Goal: Task Accomplishment & Management: Complete application form

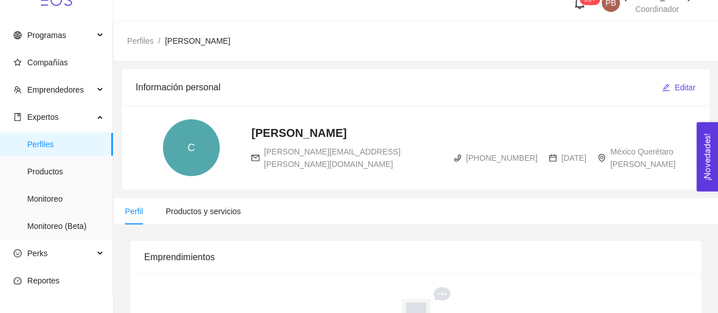
scroll to position [12, 0]
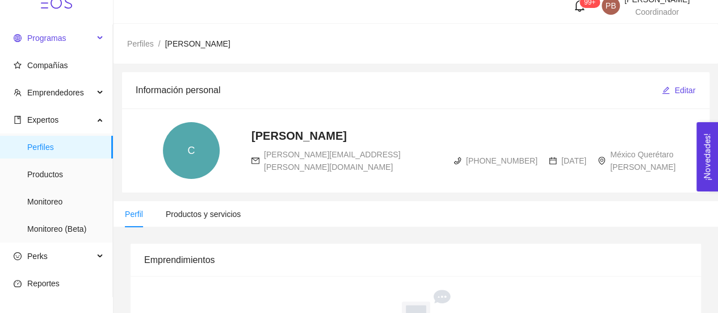
click at [61, 39] on span "Programas" at bounding box center [46, 37] width 39 height 9
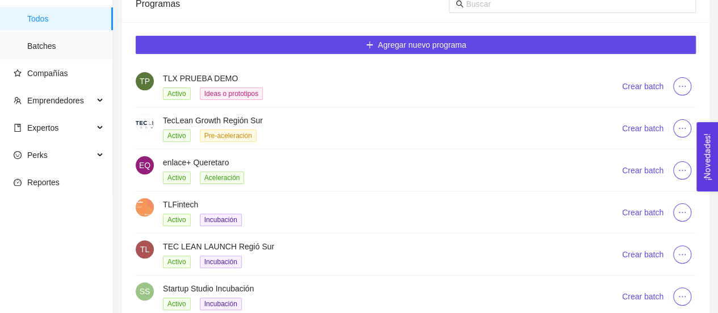
scroll to position [115, 0]
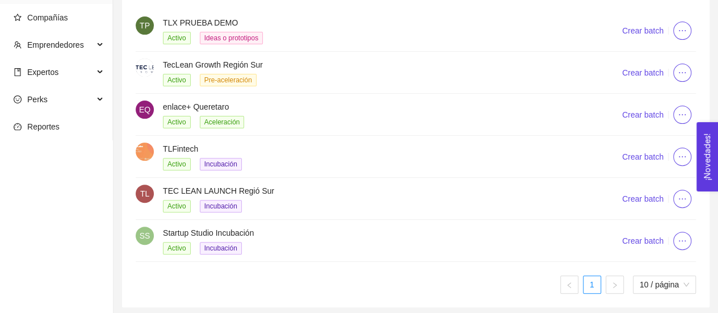
click at [234, 231] on h4 "Startup Studio Incubación" at bounding box center [378, 232] width 431 height 12
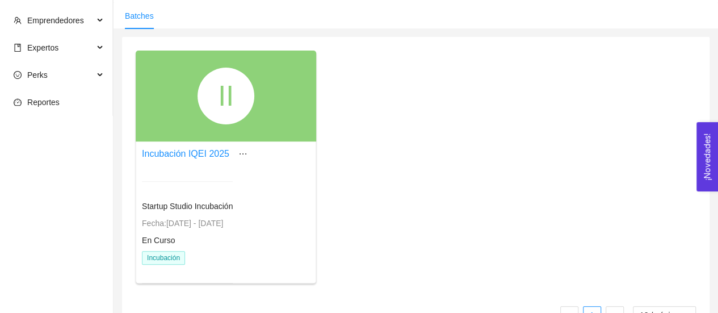
scroll to position [142, 0]
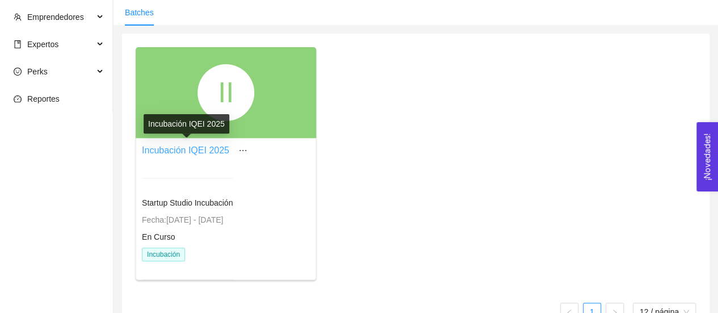
click at [202, 146] on link "Incubación IQEI 2025" at bounding box center [185, 150] width 87 height 10
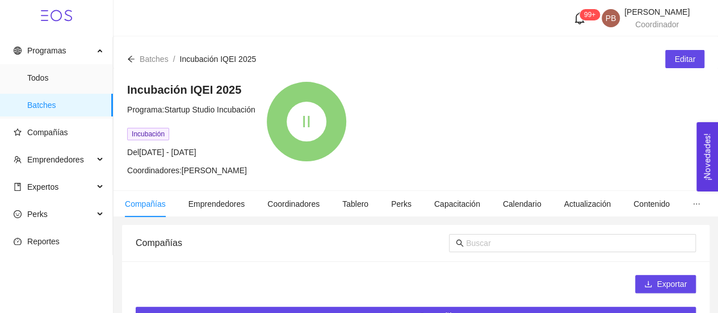
click at [322, 97] on div "II" at bounding box center [306, 121] width 79 height 79
click at [170, 110] on span "Programa: Startup Studio Incubación" at bounding box center [191, 109] width 128 height 9
click at [178, 179] on div "Incubación IQEI 2025 Programa: Startup Studio Incubación Incubación Del [DATE] …" at bounding box center [416, 129] width 605 height 122
click at [689, 64] on span "Editar" at bounding box center [684, 59] width 21 height 12
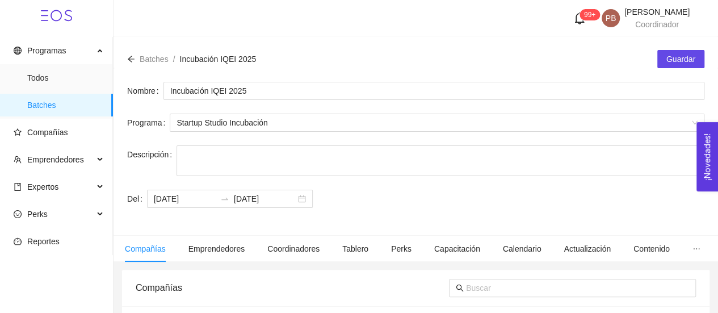
click at [131, 58] on icon "arrow-left" at bounding box center [131, 59] width 8 height 8
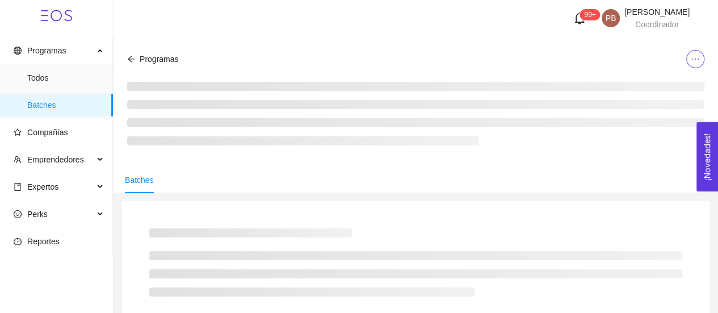
scroll to position [27, 0]
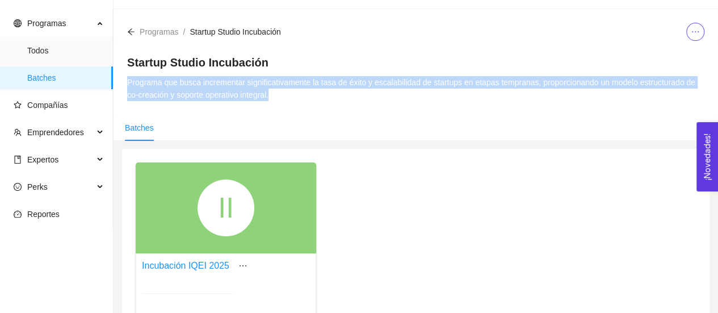
drag, startPoint x: 283, startPoint y: 93, endPoint x: 126, endPoint y: 86, distance: 156.8
click at [126, 86] on div "Startup Studio Incubación Programa que busca incrementar significativamente la …" at bounding box center [416, 78] width 605 height 74
copy div "Programa que busca incrementar significativamente la tasa de éxito y escalabili…"
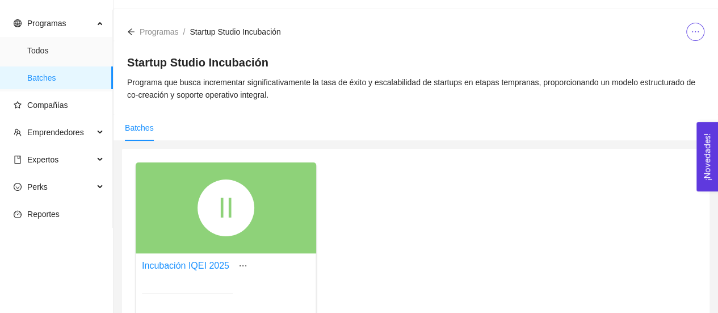
click at [173, 31] on span "Programas" at bounding box center [159, 31] width 39 height 9
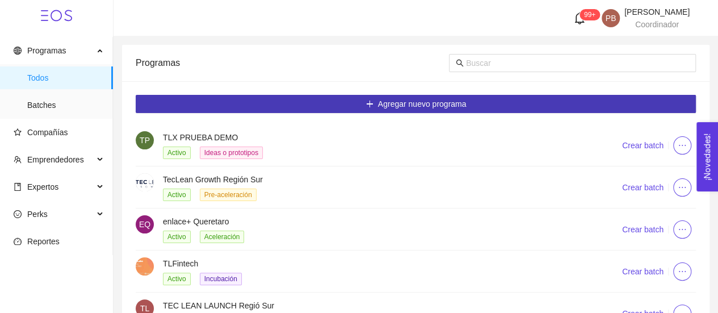
click at [435, 98] on span "Agregar nuevo programa" at bounding box center [422, 104] width 89 height 12
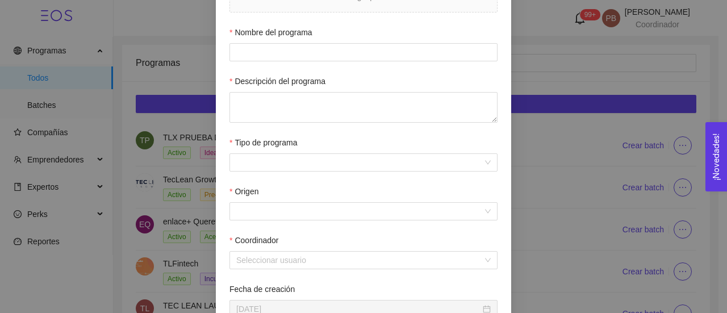
scroll to position [216, 0]
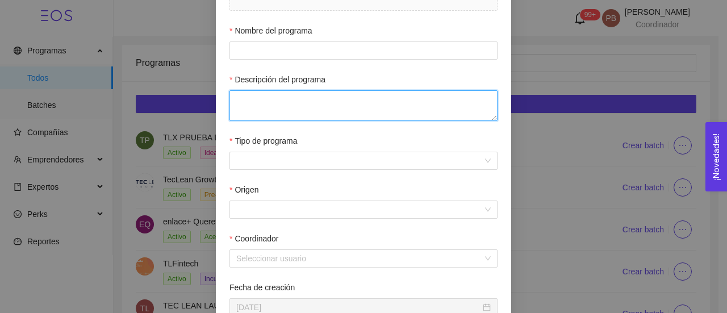
click at [406, 107] on textarea "Descripción del programa" at bounding box center [363, 105] width 268 height 31
paste textarea "Programa que busca incrementar significativamente la tasa de éxito y escalabili…"
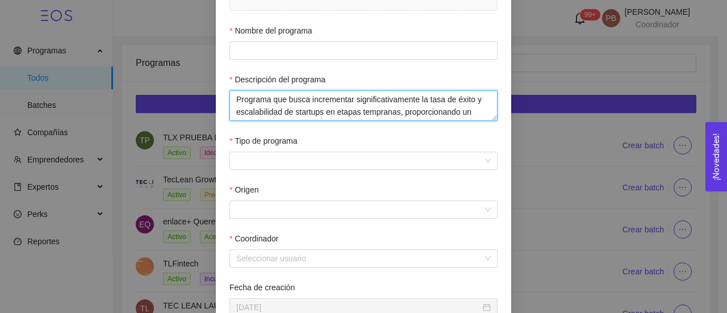
scroll to position [9, 0]
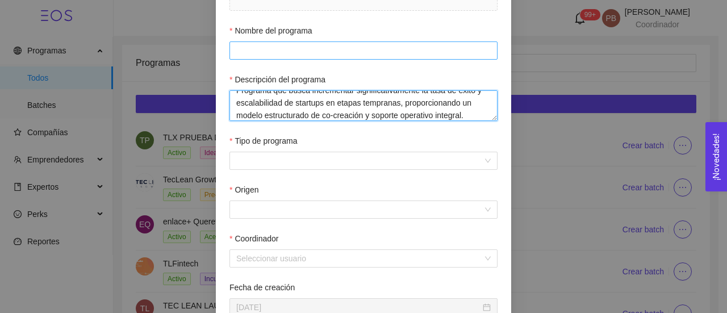
type textarea "Programa que busca incrementar significativamente la tasa de éxito y escalabili…"
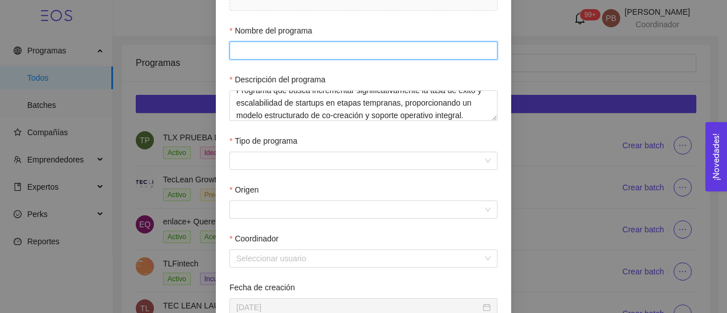
click at [352, 44] on input "Nombre del programa" at bounding box center [363, 50] width 268 height 18
type input "Startup Studio Aceleración"
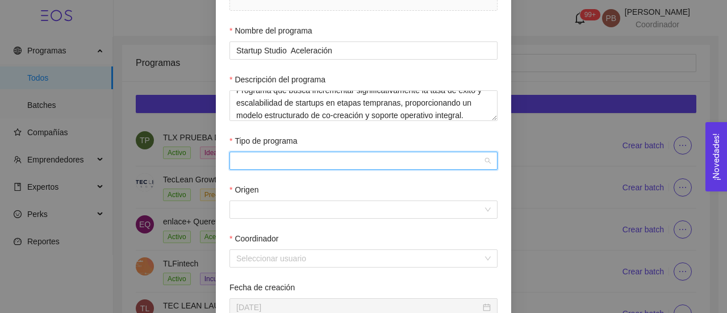
click at [385, 159] on input "Tipo de programa" at bounding box center [359, 160] width 246 height 17
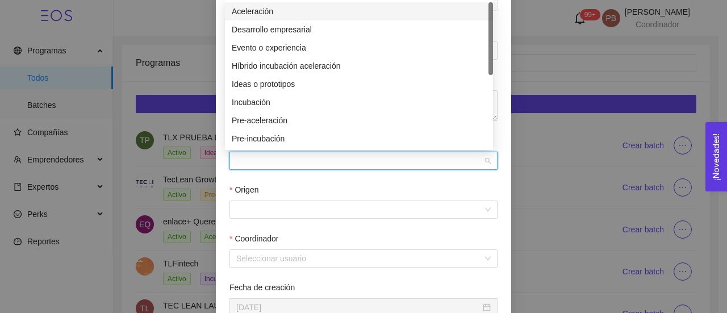
click at [312, 7] on div "Aceleración" at bounding box center [359, 11] width 254 height 12
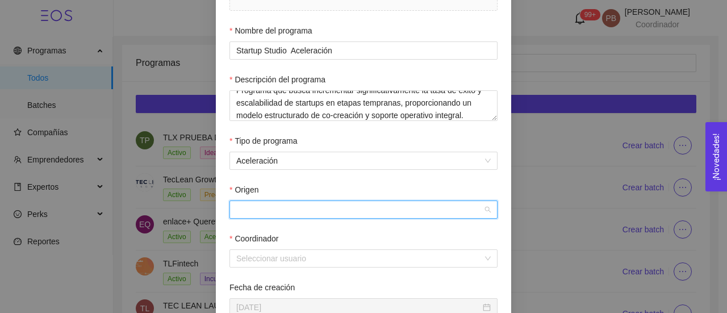
click at [345, 208] on input "Origen" at bounding box center [359, 209] width 246 height 17
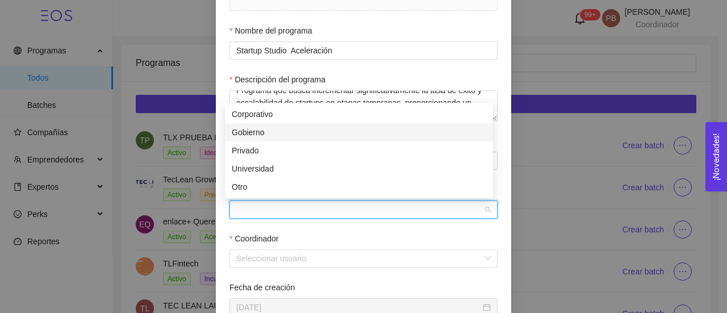
click at [287, 130] on div "Gobierno" at bounding box center [359, 132] width 254 height 12
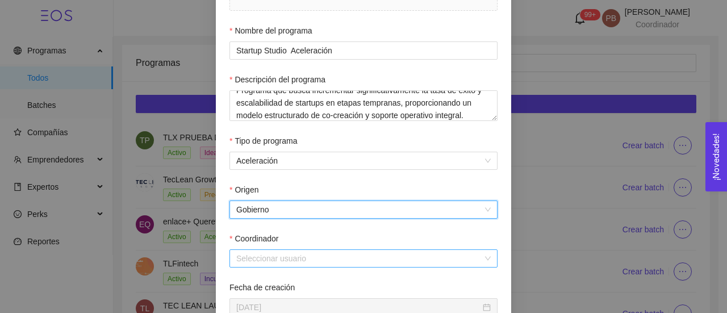
click at [274, 256] on input "Coordinador" at bounding box center [359, 258] width 246 height 17
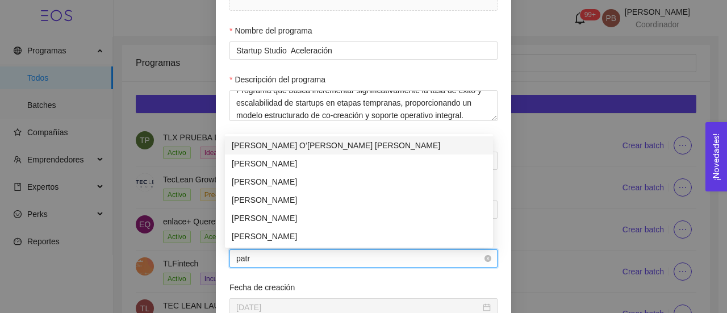
type input "patri"
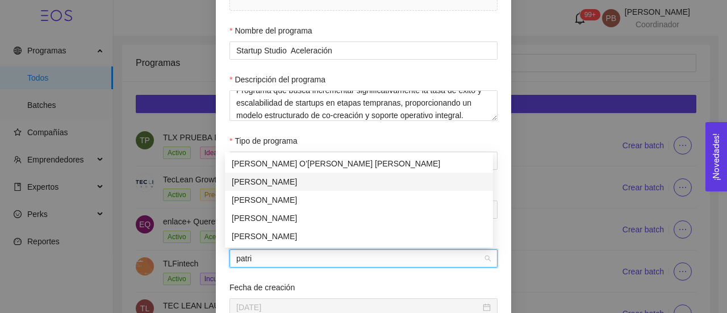
click at [295, 182] on div "[PERSON_NAME]" at bounding box center [359, 181] width 254 height 12
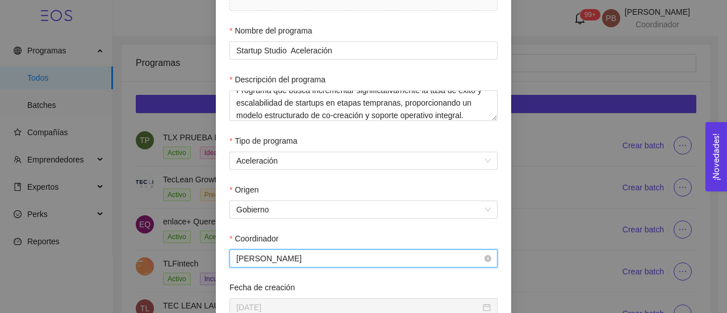
scroll to position [2520, 0]
click at [334, 260] on span "[PERSON_NAME]" at bounding box center [363, 258] width 254 height 17
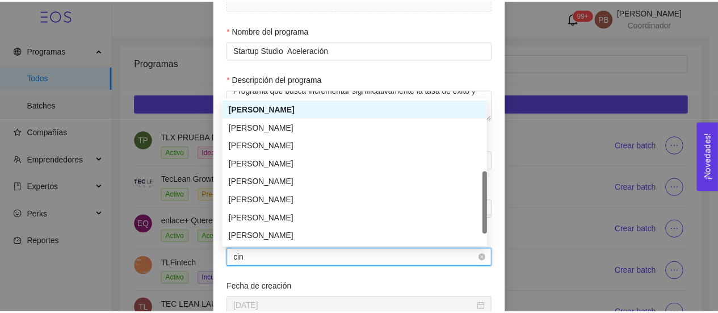
scroll to position [0, 0]
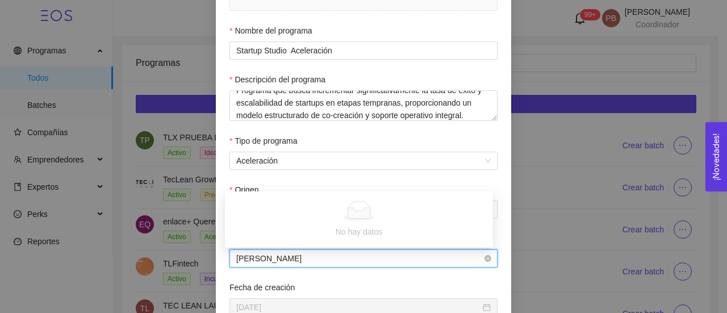
type input "[PERSON_NAME]"
click at [507, 211] on div "Nuevo programa Información Contacto Comencemos con el nombre y el tipo. Podrás …" at bounding box center [363, 156] width 727 height 313
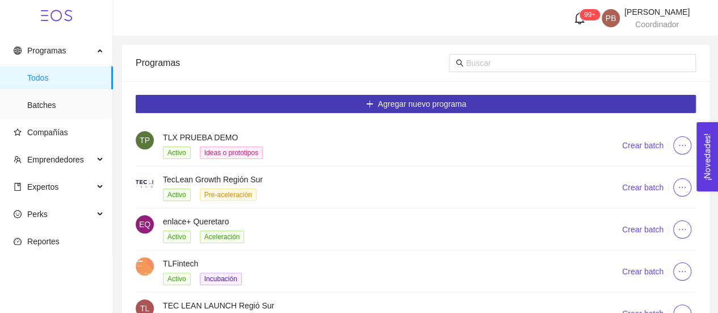
click at [380, 109] on span "Agregar nuevo programa" at bounding box center [422, 104] width 89 height 12
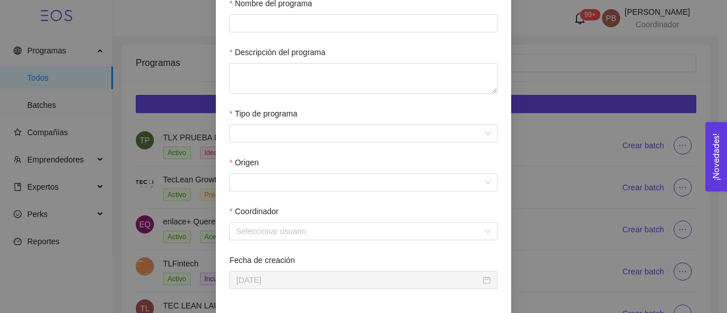
scroll to position [244, 0]
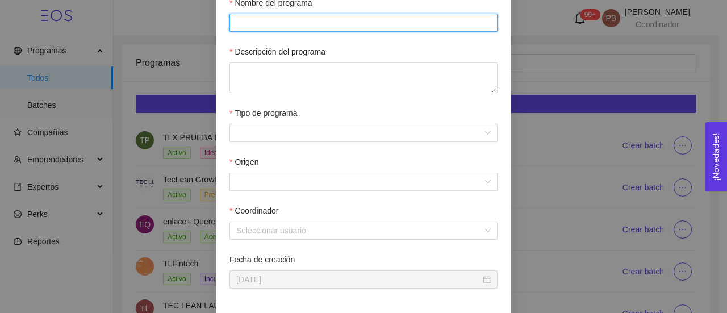
click at [486, 20] on input "Nombre del programa" at bounding box center [363, 23] width 268 height 18
type input "Startup Studio Aceleración"
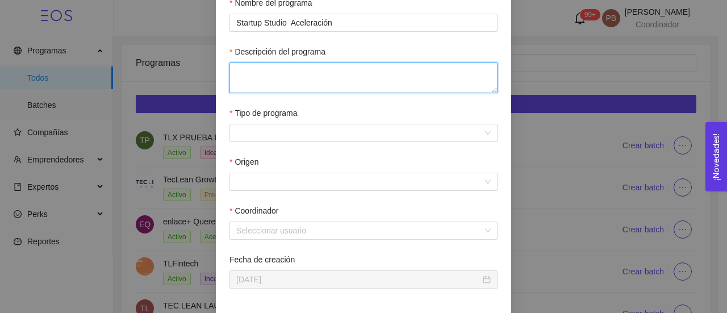
click at [325, 70] on textarea "Descripción del programa" at bounding box center [363, 77] width 268 height 31
paste textarea "Programa que busca incrementar significativamente la tasa de éxito y escalabili…"
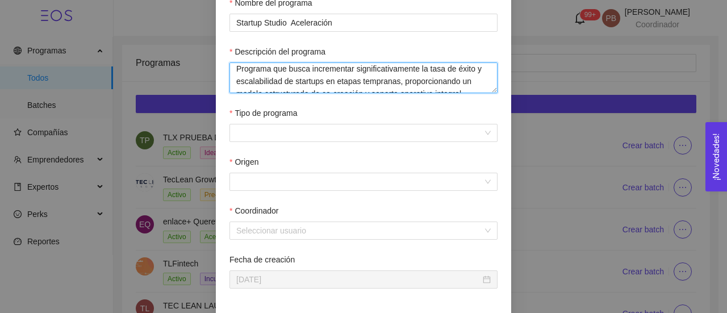
scroll to position [9, 0]
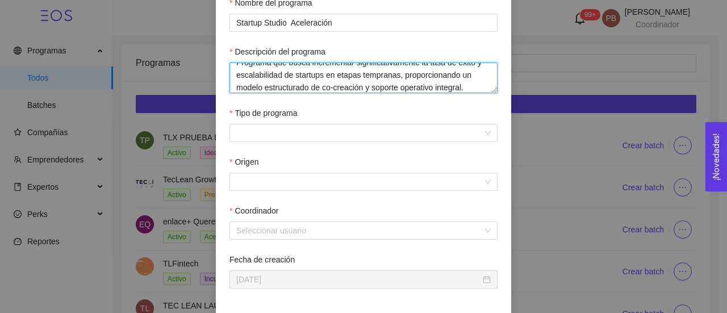
drag, startPoint x: 393, startPoint y: 73, endPoint x: 319, endPoint y: 73, distance: 73.8
click at [319, 73] on textarea "Programa que busca incrementar significativamente la tasa de éxito y escalabili…" at bounding box center [363, 77] width 268 height 31
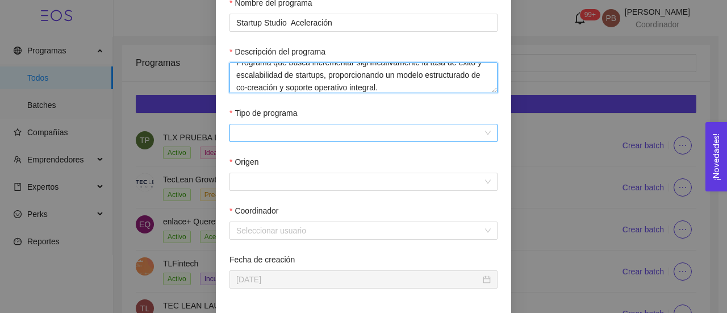
type textarea "Programa que busca incrementar significativamente la tasa de éxito y escalabili…"
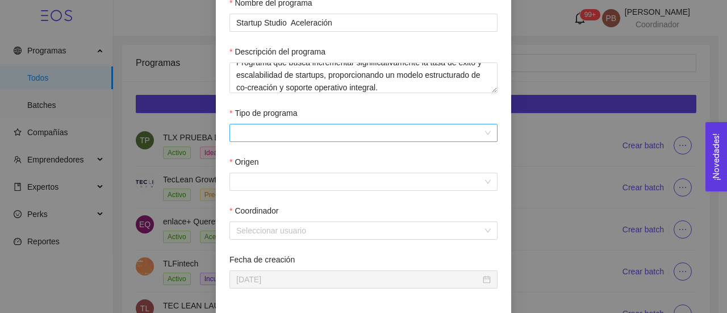
click at [302, 132] on input "Tipo de programa" at bounding box center [359, 132] width 246 height 17
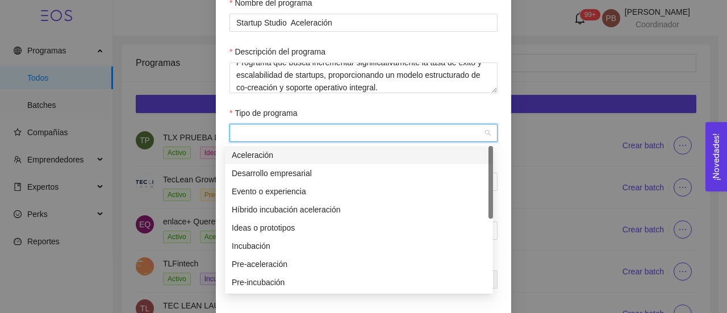
click at [288, 161] on div "Aceleración" at bounding box center [359, 155] width 254 height 12
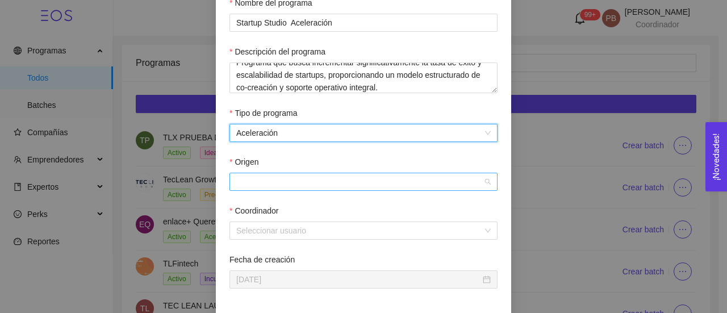
click at [289, 181] on input "Origen" at bounding box center [359, 181] width 246 height 17
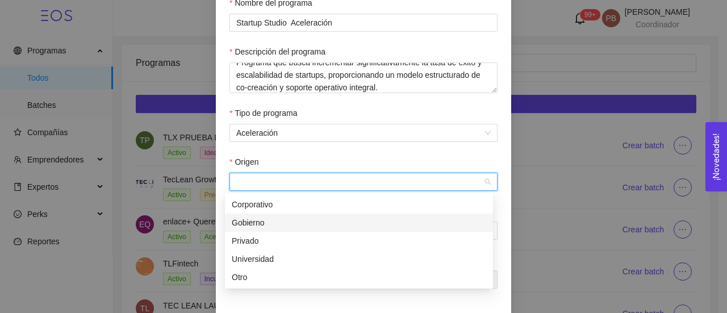
click at [277, 221] on div "Gobierno" at bounding box center [359, 222] width 254 height 12
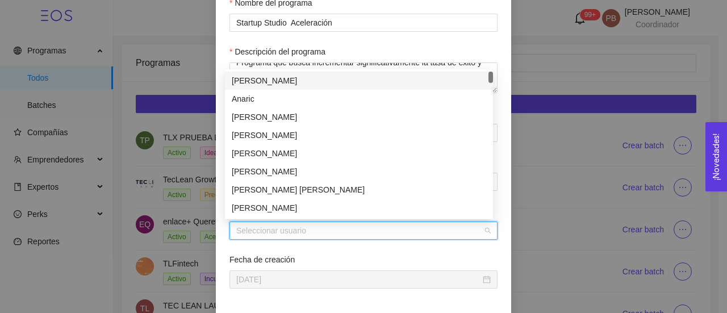
click at [279, 235] on input "Coordinador" at bounding box center [359, 230] width 246 height 17
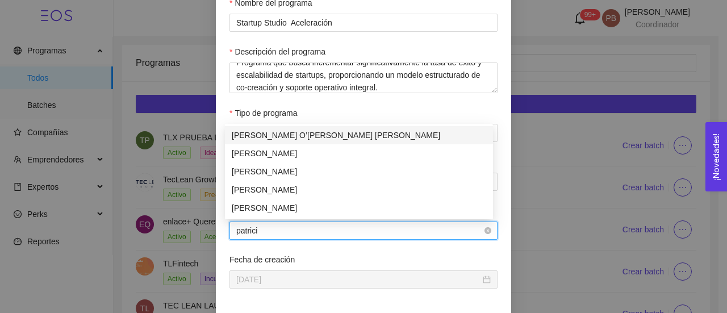
type input "[PERSON_NAME]"
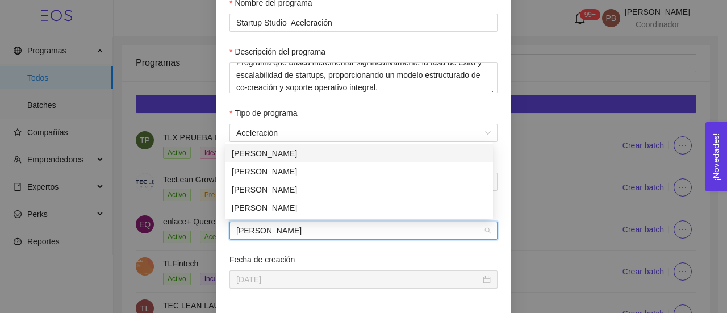
click at [314, 149] on div "[PERSON_NAME]" at bounding box center [359, 153] width 254 height 12
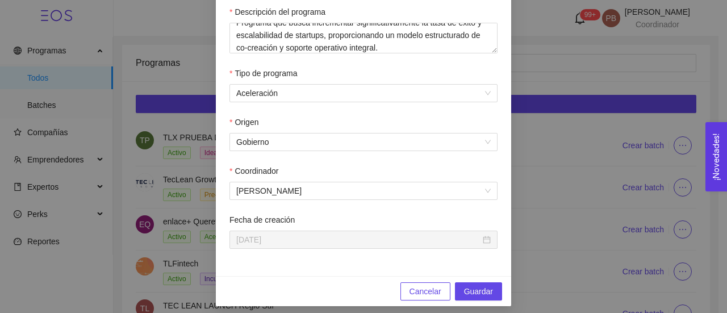
scroll to position [291, 0]
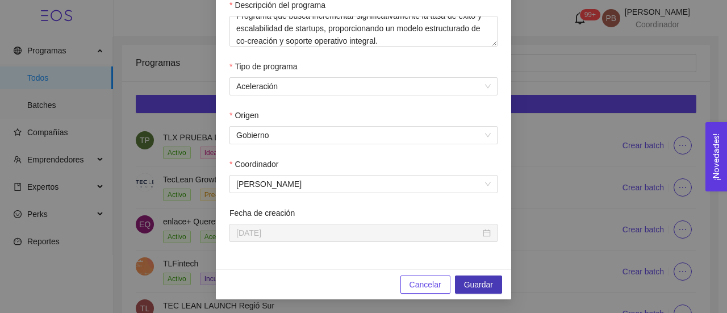
click at [476, 283] on span "Guardar" at bounding box center [478, 284] width 29 height 12
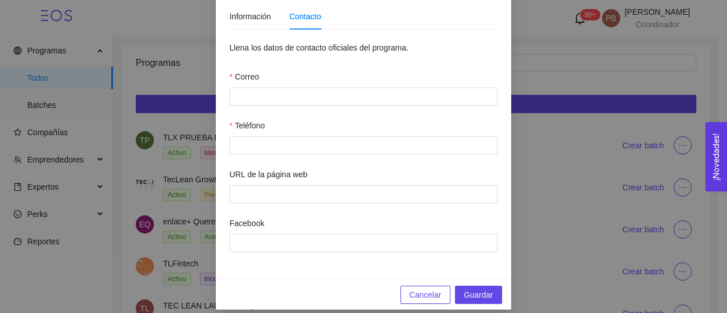
scroll to position [108, 0]
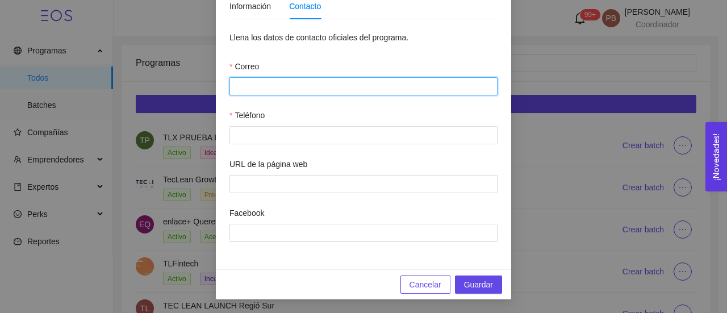
click at [464, 87] on input "Correo" at bounding box center [363, 86] width 268 height 18
type input "[EMAIL_ADDRESS][DOMAIN_NAME]"
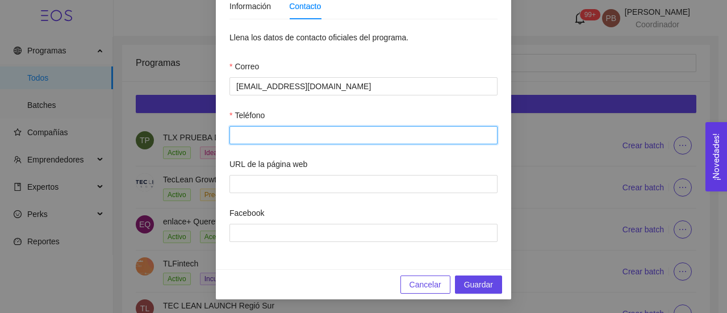
click at [317, 136] on input "Teléfono" at bounding box center [363, 135] width 268 height 18
type input "[PHONE_NUMBER]"
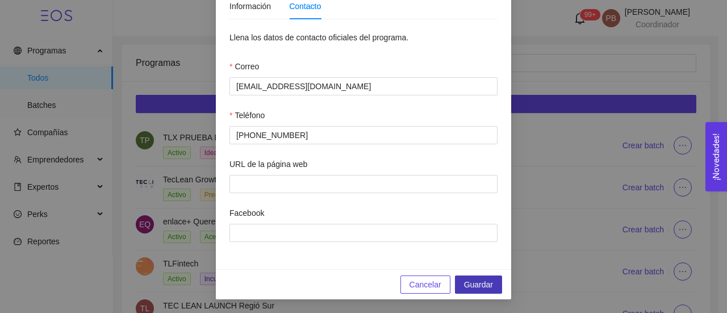
click at [467, 283] on span "Guardar" at bounding box center [478, 284] width 29 height 12
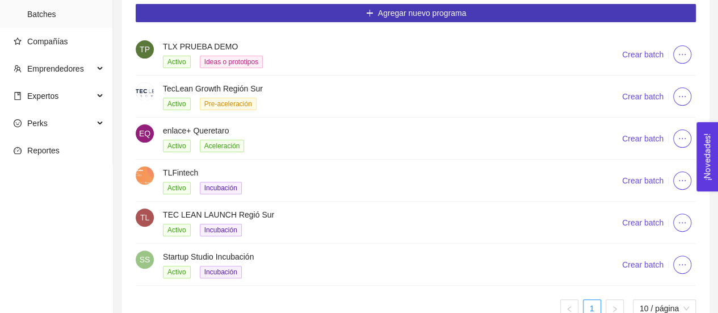
scroll to position [115, 0]
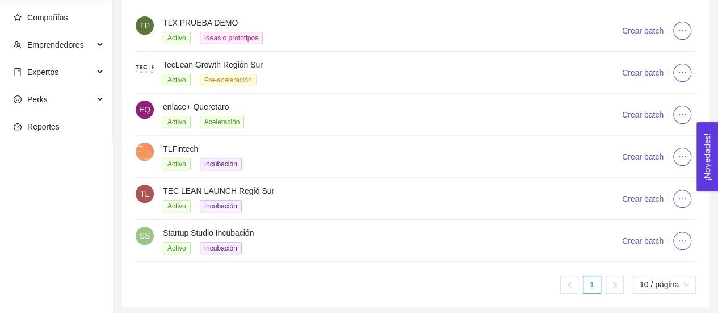
click at [229, 232] on h4 "Startup Studio Incubación" at bounding box center [378, 232] width 431 height 12
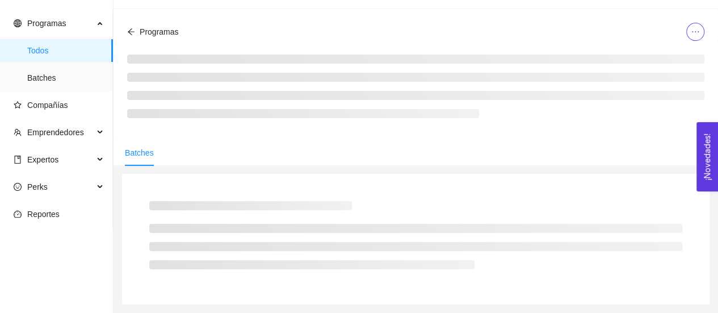
scroll to position [115, 0]
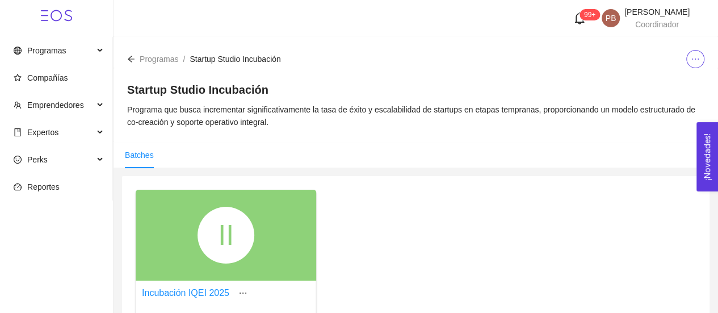
click at [156, 62] on span "Programas" at bounding box center [159, 58] width 39 height 9
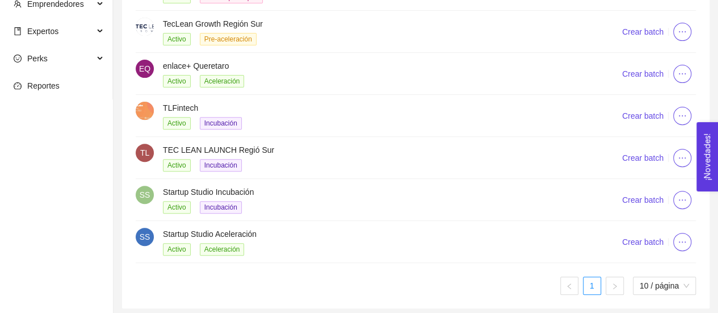
scroll to position [156, 0]
click at [234, 229] on h4 "Startup Studio Aceleración" at bounding box center [378, 233] width 431 height 12
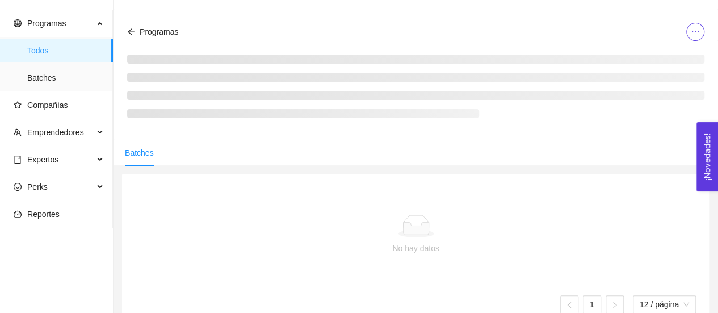
scroll to position [25, 0]
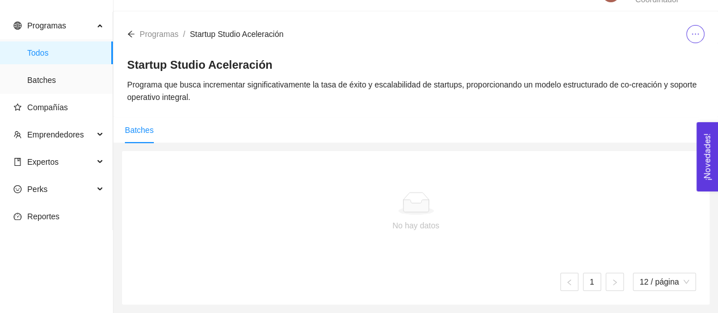
click at [154, 35] on span "Programas" at bounding box center [159, 34] width 39 height 9
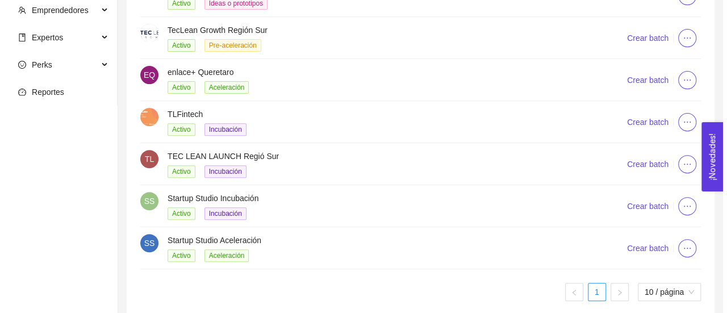
scroll to position [156, 0]
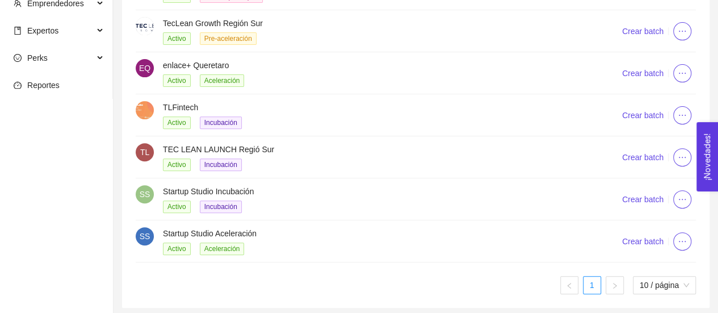
click at [682, 199] on icon "ellipsis" at bounding box center [682, 199] width 9 height 9
click at [643, 240] on span "Crear batch" at bounding box center [642, 241] width 41 height 12
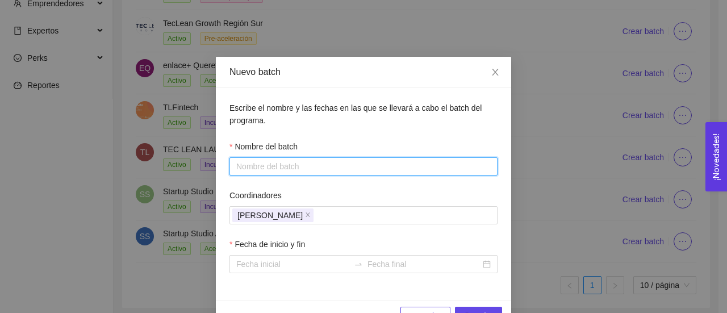
click at [442, 167] on input "Nombre del batch" at bounding box center [363, 166] width 268 height 18
type input "Aceleración IQEI 2025"
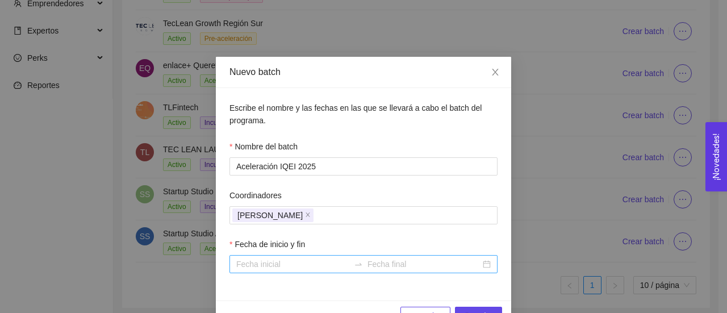
click at [330, 262] on input "Fecha de inicio y fin" at bounding box center [292, 264] width 113 height 12
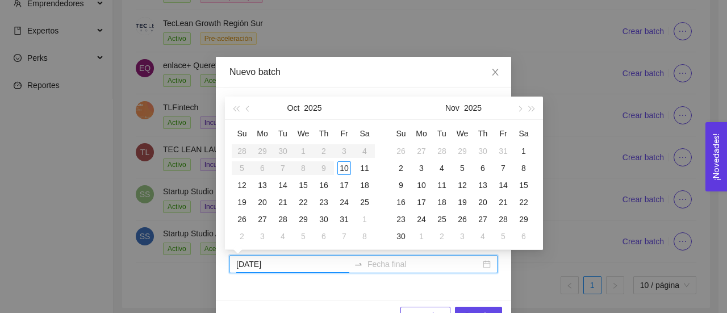
type input "2025-10-22"
click at [301, 153] on table "Su Mo Tu We Th Fr Sa 28 29 30 1 2 3 4 5 6 7 8 9 10 11 12 13 14 15 16 17 18 19 2…" at bounding box center [303, 184] width 143 height 120
click at [303, 148] on table "Su Mo Tu We Th Fr Sa 28 29 30 1 2 3 4 5 6 7 8 9 10 11 12 13 14 15 16 17 18 19 2…" at bounding box center [303, 184] width 143 height 120
type input "2025-10-10"
click at [347, 167] on div "10" at bounding box center [344, 168] width 14 height 14
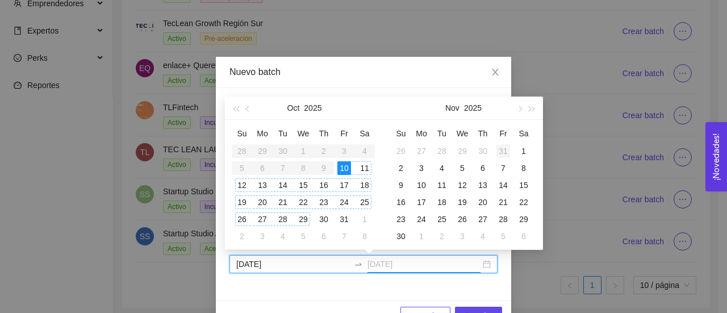
type input "2025-10-31"
click at [520, 106] on button "button" at bounding box center [519, 107] width 12 height 23
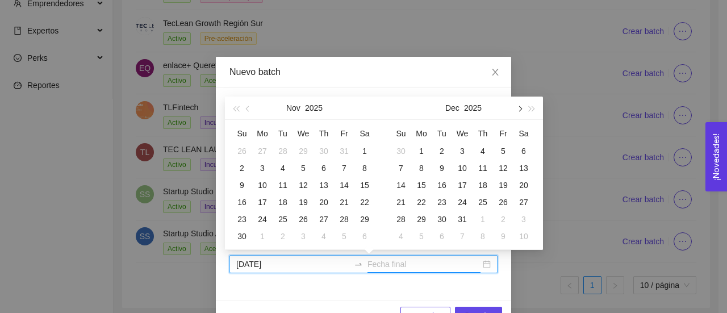
click at [520, 106] on button "button" at bounding box center [519, 107] width 12 height 23
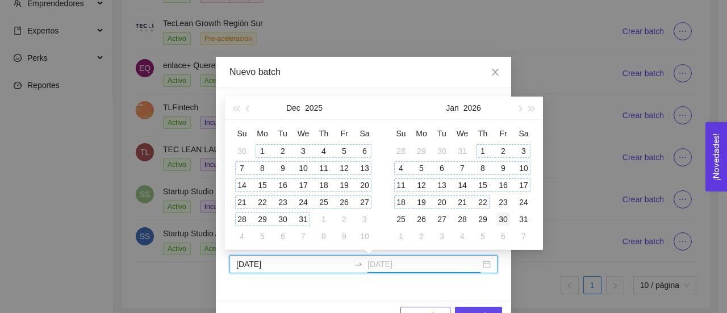
type input "[DATE]"
click at [510, 219] on td "30" at bounding box center [503, 219] width 20 height 17
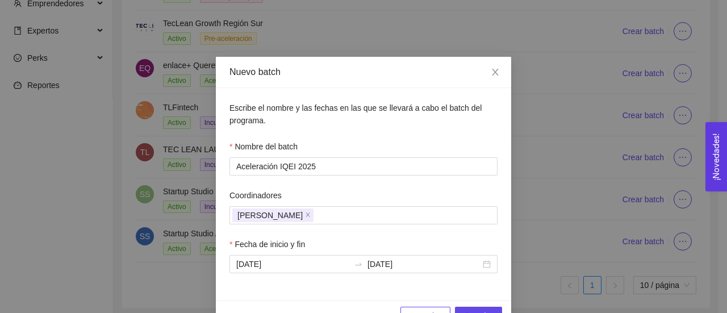
scroll to position [31, 0]
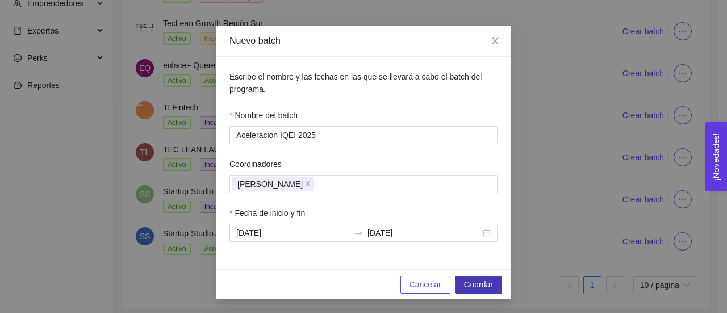
click at [484, 280] on span "Guardar" at bounding box center [478, 284] width 29 height 12
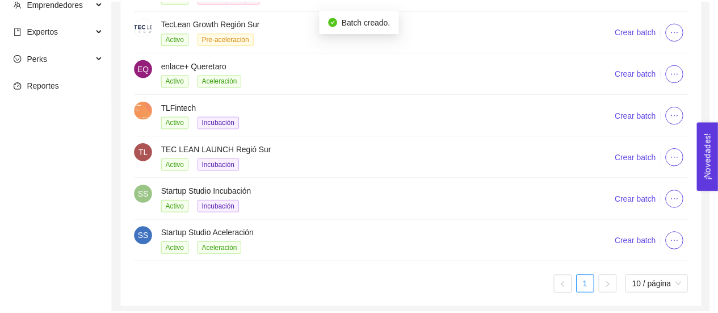
scroll to position [0, 0]
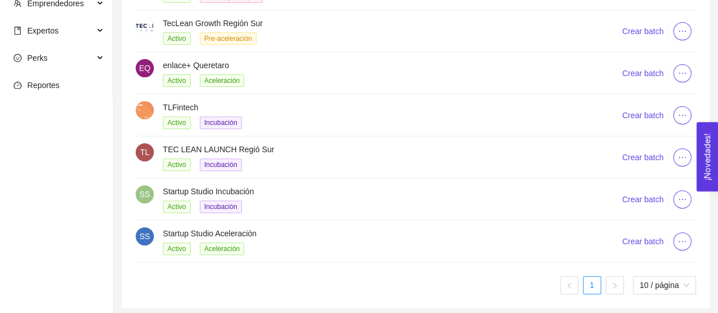
click at [230, 231] on h4 "Startup Studio Aceleración" at bounding box center [378, 233] width 431 height 12
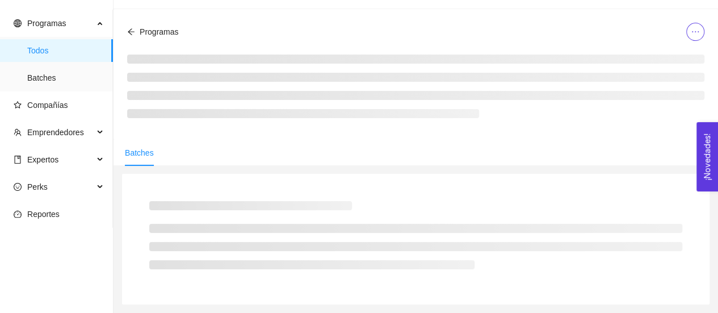
scroll to position [156, 0]
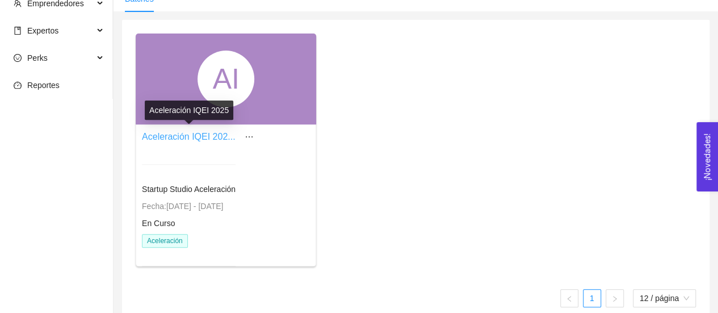
click at [198, 138] on link "Aceleración IQEI 202..." at bounding box center [189, 137] width 94 height 10
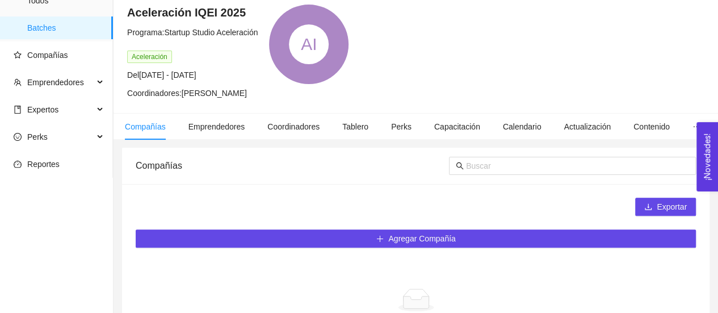
scroll to position [74, 0]
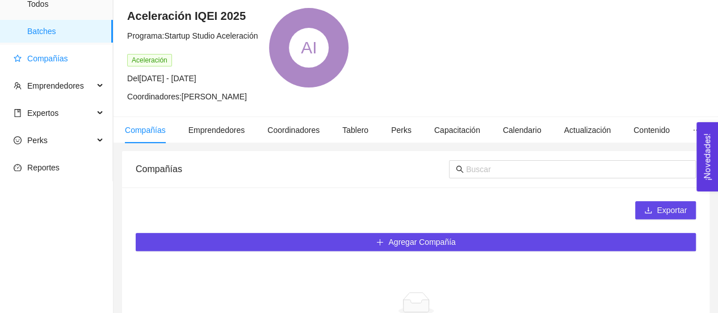
click at [54, 57] on span "Compañías" at bounding box center [47, 58] width 41 height 9
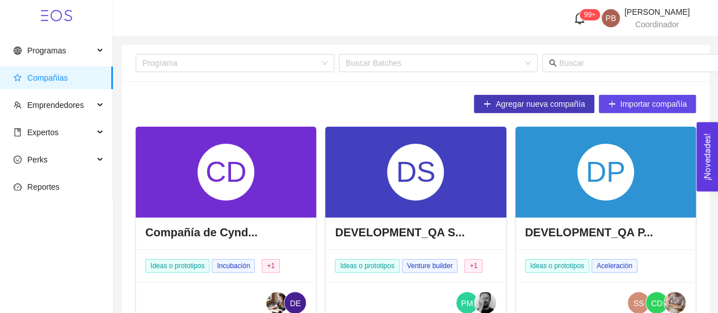
click at [544, 100] on span "Agregar nueva compañía" at bounding box center [540, 104] width 89 height 12
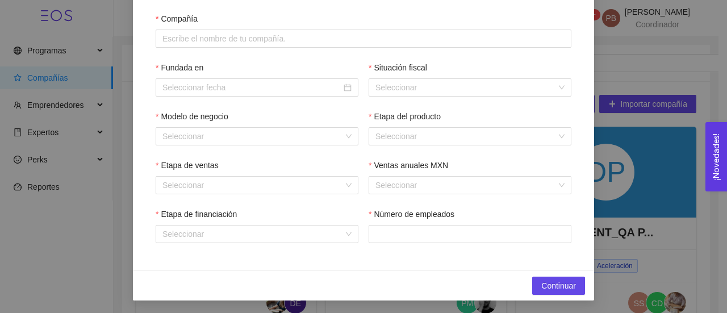
scroll to position [174, 0]
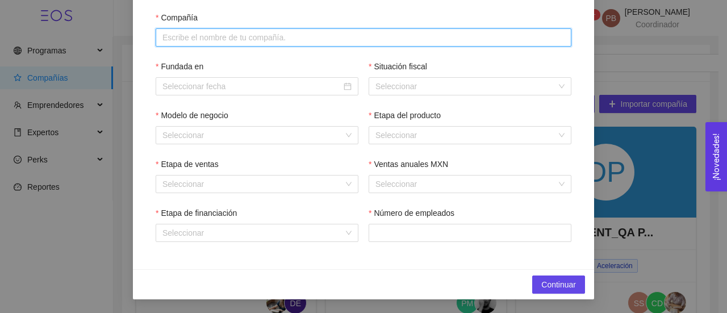
click at [262, 36] on input "Compañía" at bounding box center [364, 37] width 416 height 18
type input "AIDA"
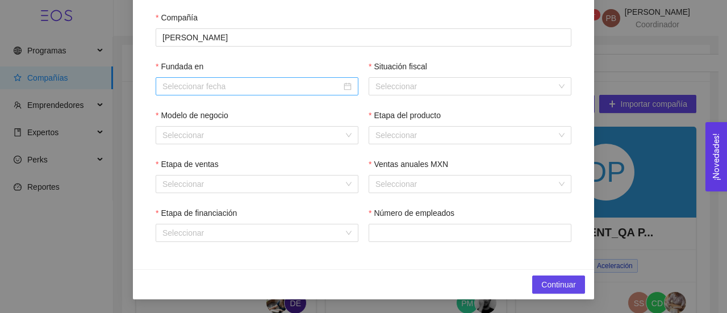
click at [245, 86] on input "Fundada en" at bounding box center [251, 86] width 179 height 12
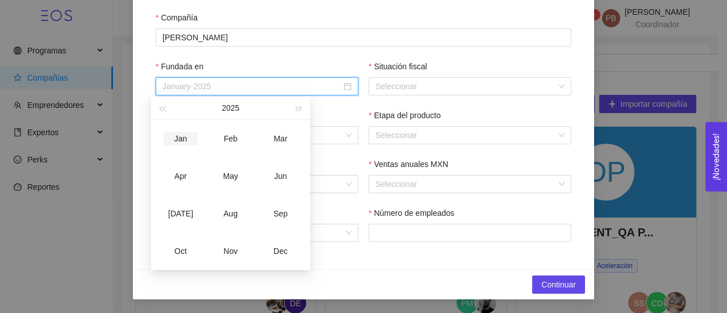
click at [181, 136] on div "Jan" at bounding box center [180, 139] width 34 height 14
type input "January-2025"
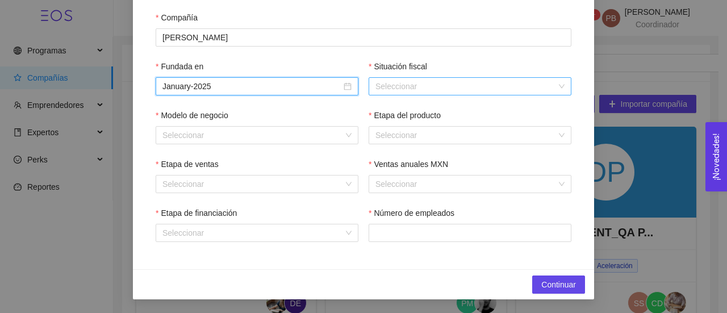
click at [555, 85] on div "Seleccionar" at bounding box center [469, 86] width 203 height 18
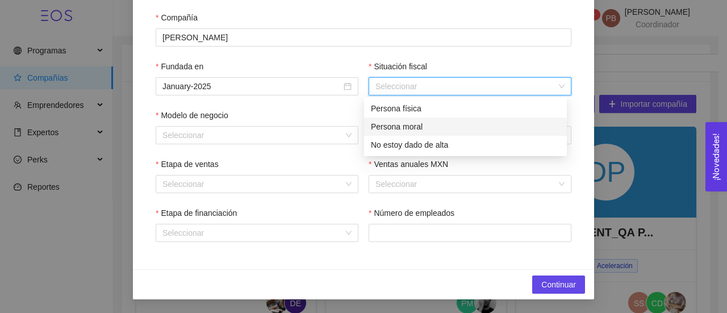
click at [443, 87] on input "Situación fiscal" at bounding box center [465, 86] width 181 height 17
click at [423, 129] on div "Persona moral" at bounding box center [465, 126] width 189 height 12
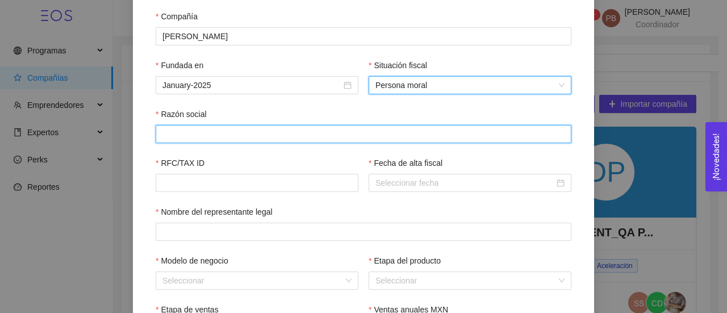
click at [326, 132] on input "Razón social" at bounding box center [364, 134] width 416 height 18
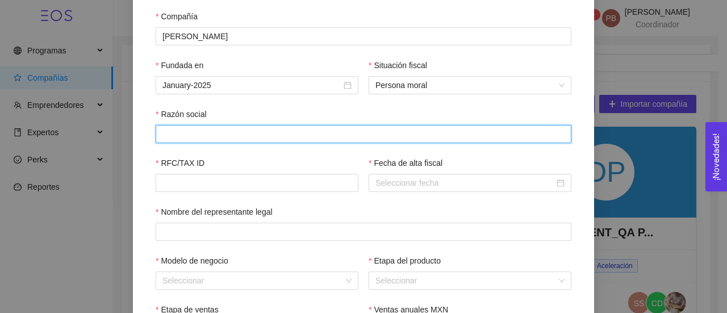
paste input "BLACK SAPIENS"
type input "BLACK SAPIENS"
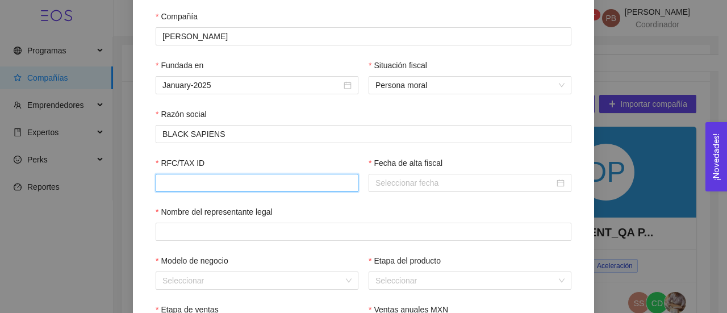
click at [309, 184] on input "RFC/TAX ID" at bounding box center [257, 183] width 203 height 18
paste input "BSA230112G70"
type input "BSA230112G70"
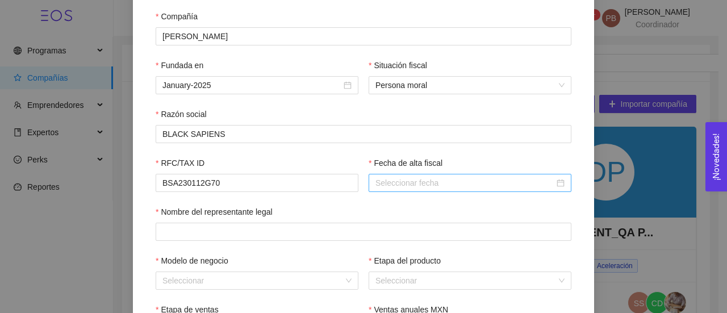
click at [498, 182] on input "Fecha de alta fiscal" at bounding box center [464, 183] width 179 height 12
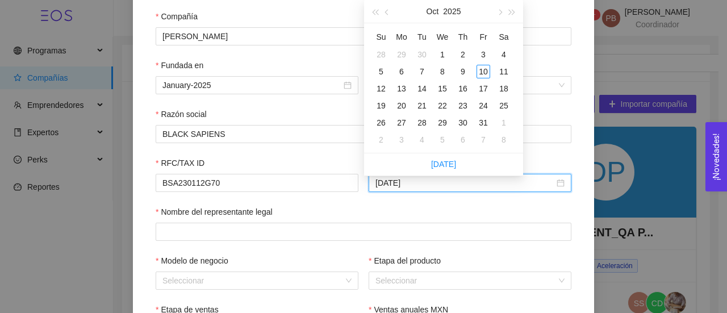
type input "2025-10-10"
click at [435, 13] on button "Oct" at bounding box center [432, 11] width 12 height 23
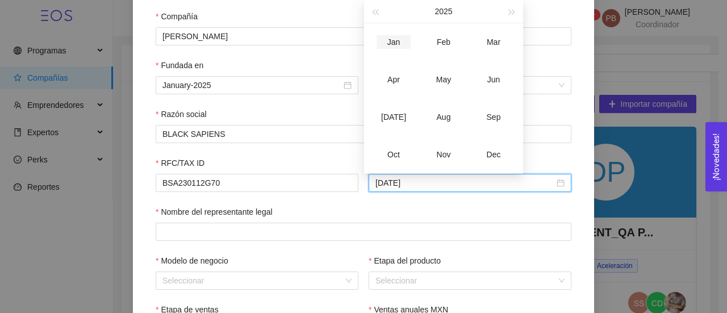
type input "2025-01-10"
click at [389, 39] on div "Jan" at bounding box center [393, 42] width 34 height 14
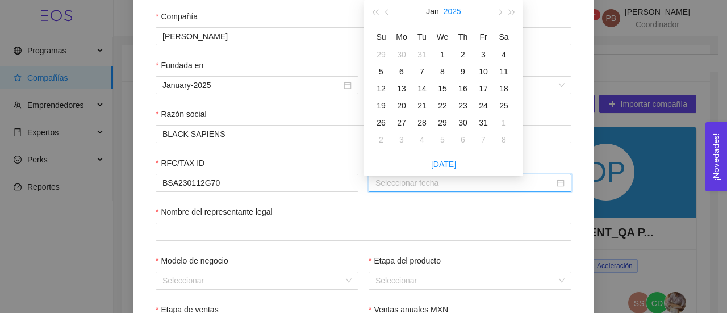
click at [452, 13] on button "2025" at bounding box center [452, 11] width 18 height 23
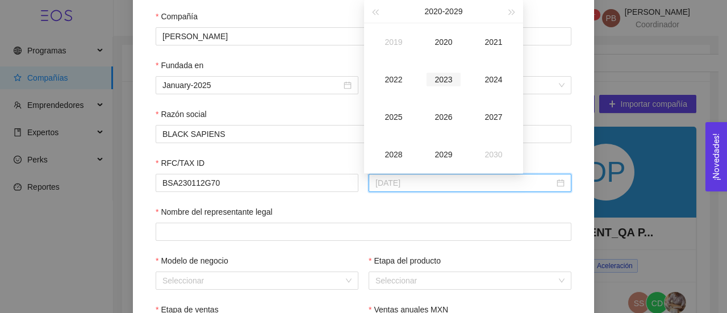
type input "2023-01-10"
click at [438, 77] on div "2023" at bounding box center [443, 80] width 34 height 14
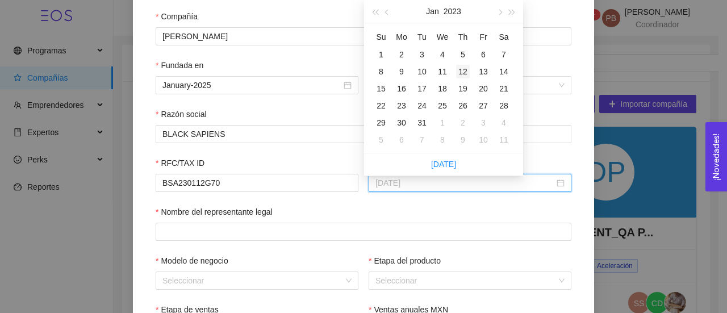
type input "2023-01-12"
click at [462, 73] on div "12" at bounding box center [463, 72] width 14 height 14
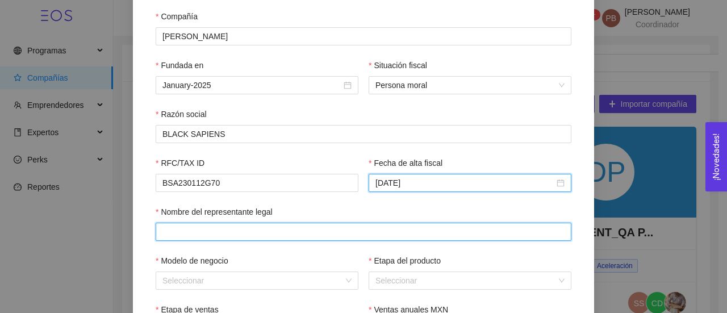
click at [356, 230] on input "Nombre del representante legal" at bounding box center [364, 232] width 416 height 18
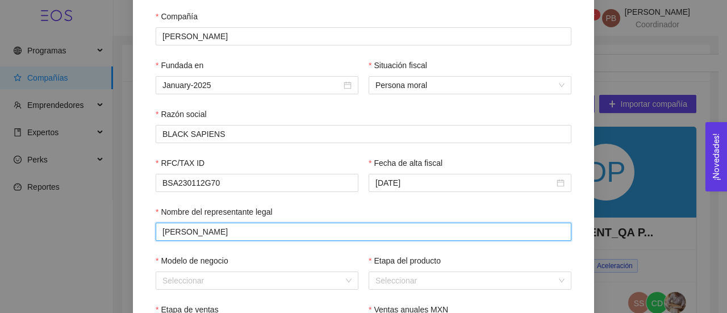
type input "Mara Echave González"
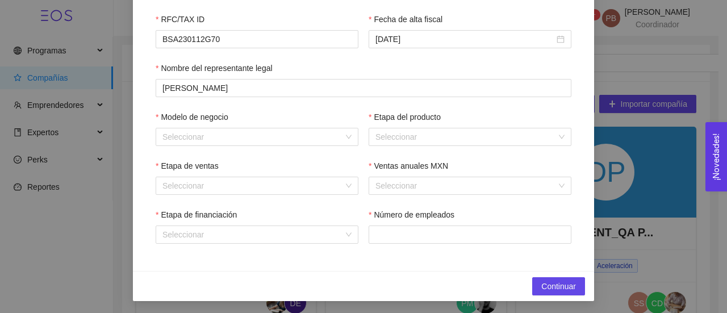
scroll to position [322, 0]
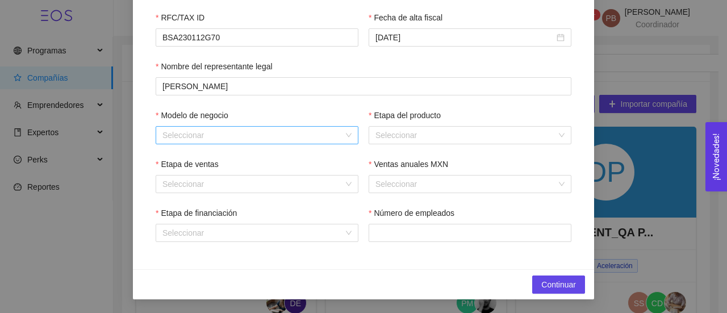
click at [223, 130] on input "Modelo de negocio" at bounding box center [252, 135] width 181 height 17
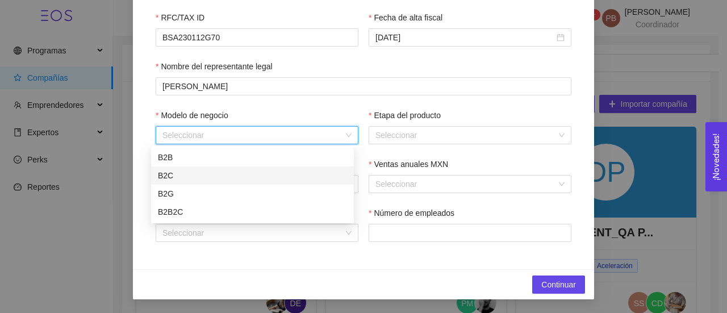
click at [197, 175] on div "B2C" at bounding box center [252, 175] width 189 height 12
click at [344, 135] on span "B2C" at bounding box center [256, 135] width 189 height 17
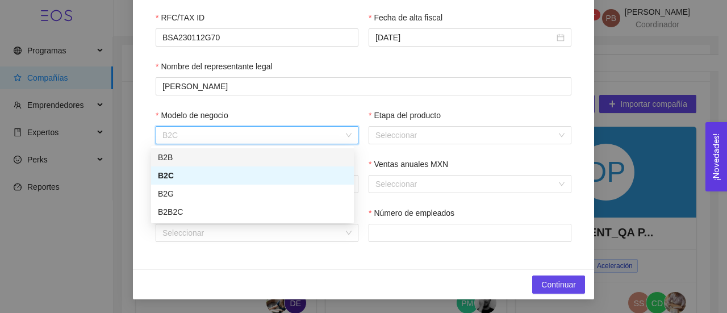
click at [323, 156] on div "B2B" at bounding box center [252, 157] width 189 height 12
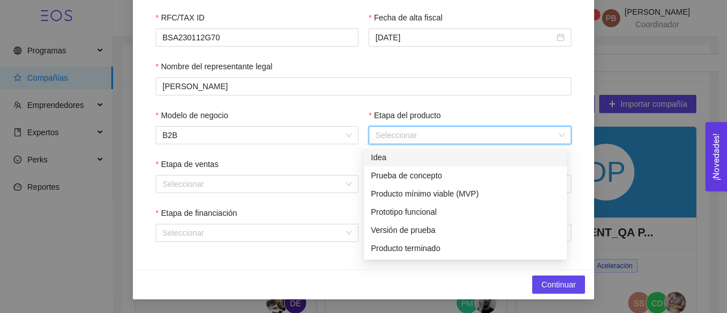
click at [387, 133] on input "Etapa del producto" at bounding box center [465, 135] width 181 height 17
click at [411, 251] on div "Producto terminado" at bounding box center [465, 248] width 189 height 12
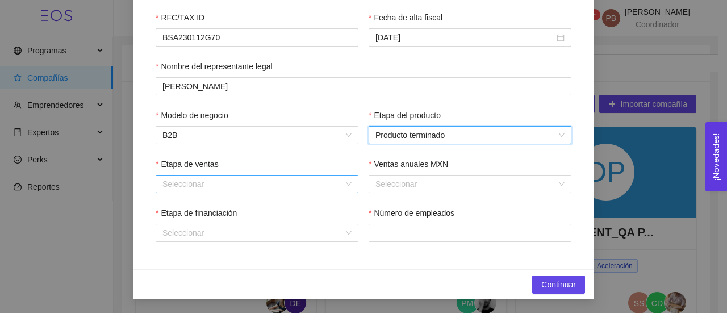
click at [346, 183] on div "Seleccionar" at bounding box center [257, 184] width 203 height 18
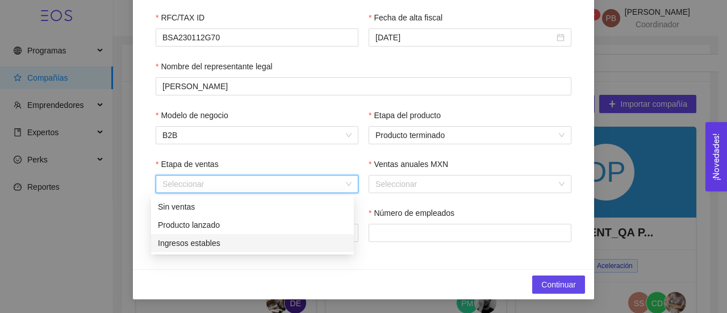
click at [309, 245] on div "Ingresos estables" at bounding box center [252, 243] width 189 height 12
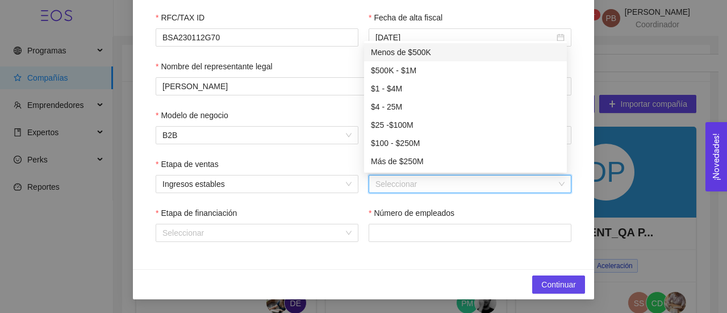
click at [505, 183] on input "Ventas anuales MXN" at bounding box center [465, 183] width 181 height 17
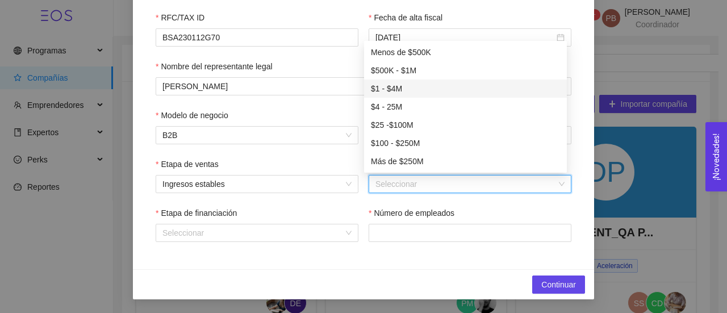
click at [413, 88] on div "$1 - $4M" at bounding box center [465, 88] width 189 height 12
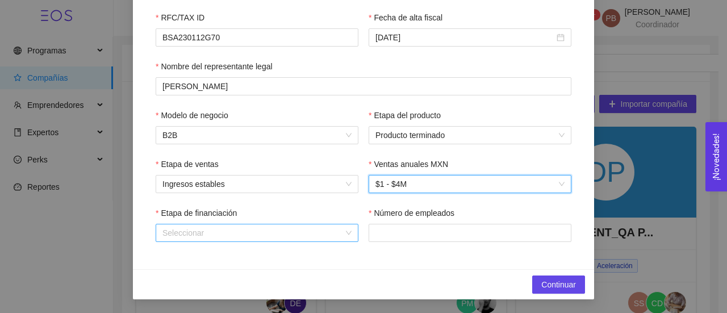
click at [343, 233] on div "Seleccionar" at bounding box center [257, 233] width 203 height 18
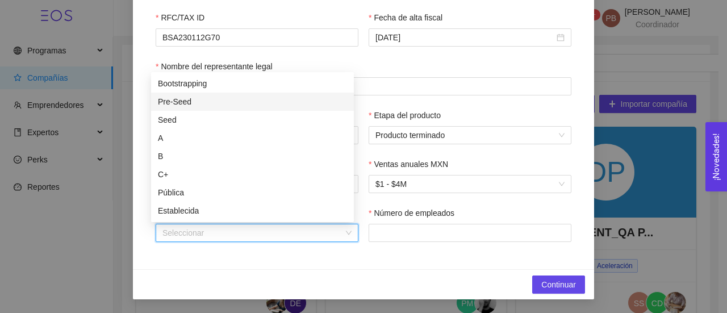
click at [283, 105] on div "Pre-Seed" at bounding box center [252, 101] width 189 height 12
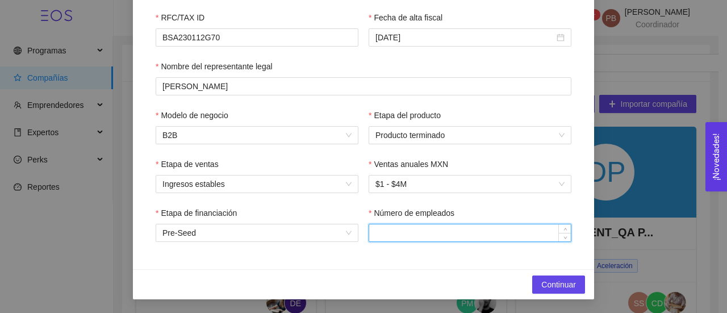
click at [410, 232] on input "Número de empleados" at bounding box center [470, 232] width 202 height 17
type input "2"
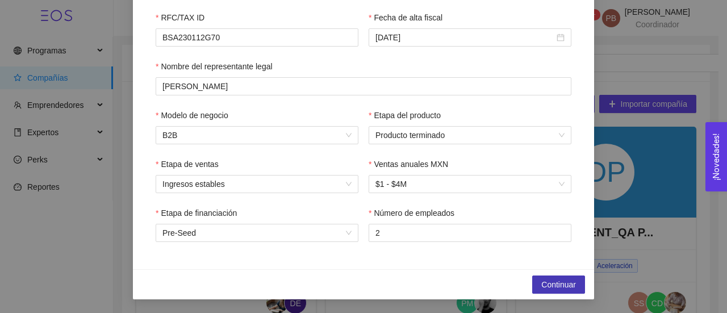
click at [546, 283] on span "Continuar" at bounding box center [558, 284] width 35 height 12
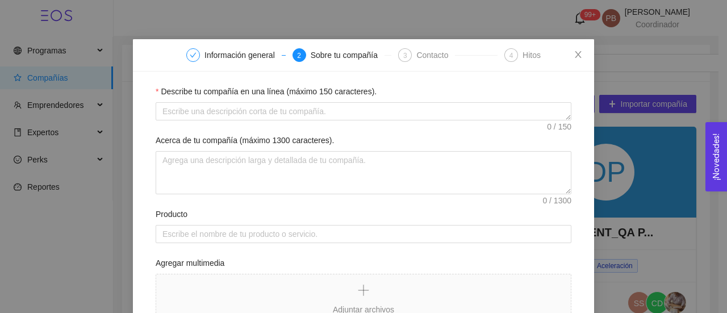
scroll to position [14, 0]
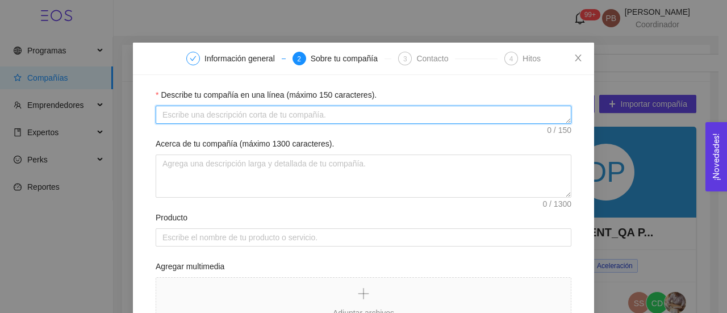
click at [285, 116] on textarea "Describe tu compañía en una línea (máximo 150 caracteres)." at bounding box center [364, 115] width 416 height 18
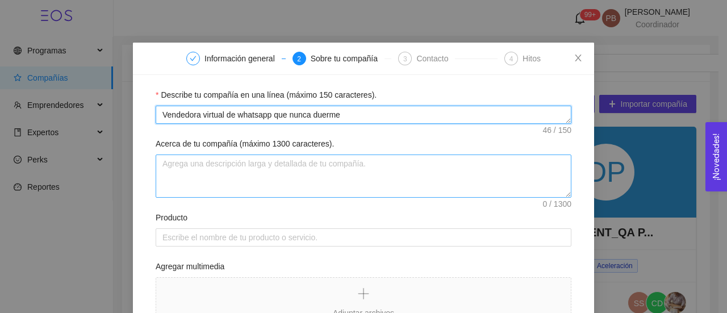
type textarea "Vendedora virtual de whatsapp que nunca duerme"
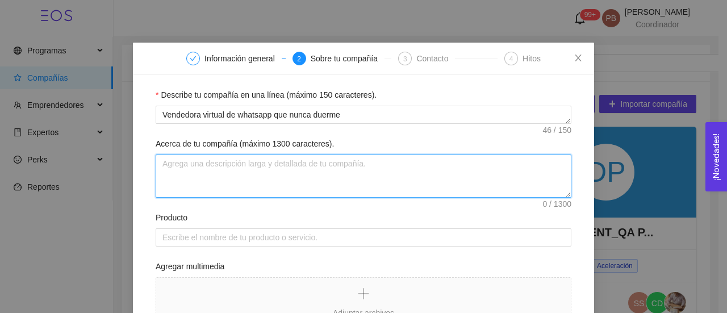
click at [280, 166] on textarea "Acerca de tu compañía (máximo 1300 caracteres)." at bounding box center [364, 175] width 416 height 43
paste textarea "Aida aprende todo lo que un vendedor de tu negocio debe saber para generar vent…"
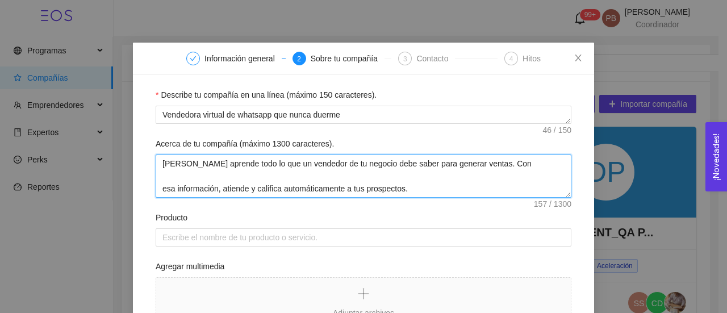
click at [384, 175] on textarea "Aida aprende todo lo que un vendedor de tu negocio debe saber para generar vent…" at bounding box center [364, 175] width 416 height 43
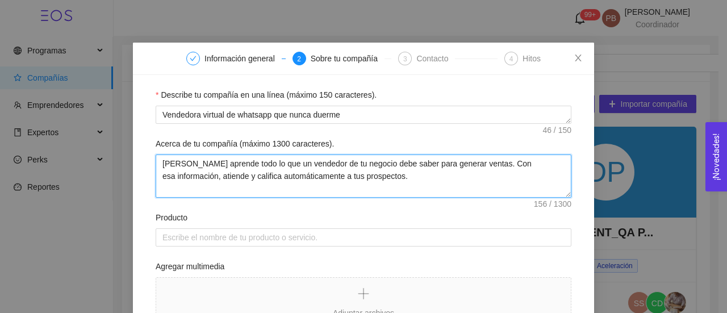
type textarea "Aida aprende todo lo que un vendedor de tu negocio debe saber para generar vent…"
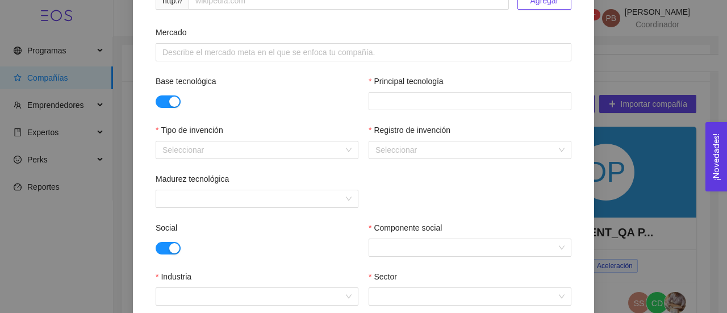
scroll to position [392, 0]
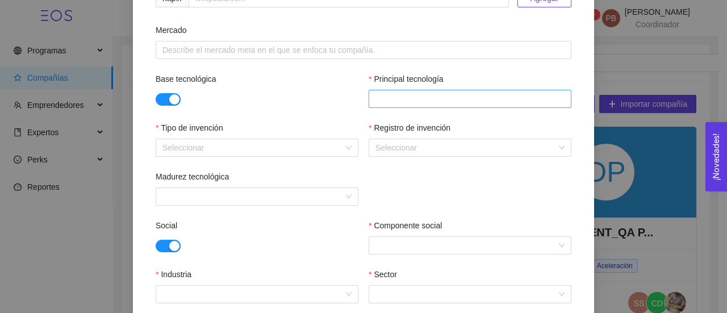
click at [514, 93] on div at bounding box center [469, 99] width 197 height 14
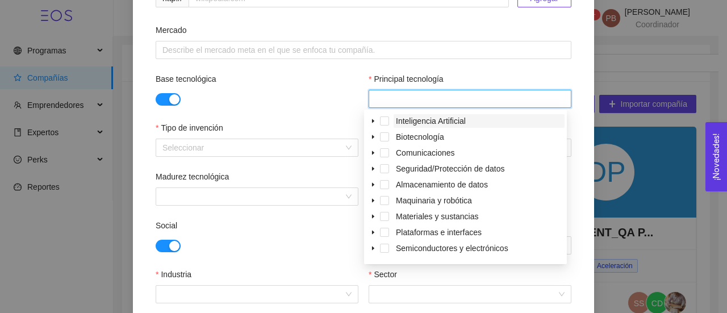
click at [464, 119] on span "Inteligencia Artificial" at bounding box center [431, 120] width 70 height 9
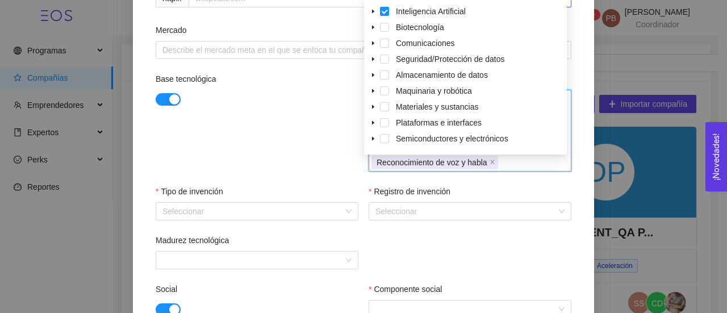
click at [305, 116] on div "Base tecnológica Principal tecnología Chatbots Visión computarizada Deep Learni…" at bounding box center [364, 129] width 416 height 112
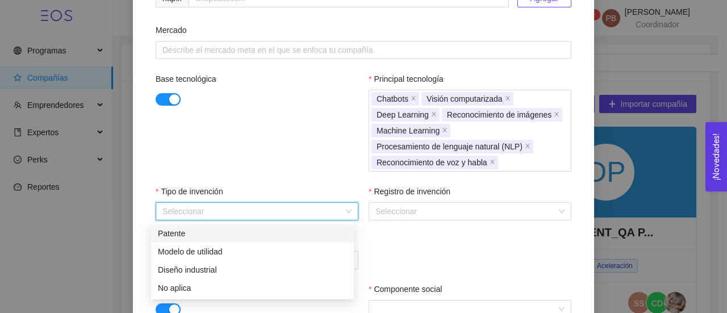
click at [261, 213] on input "Tipo de invención" at bounding box center [252, 211] width 181 height 17
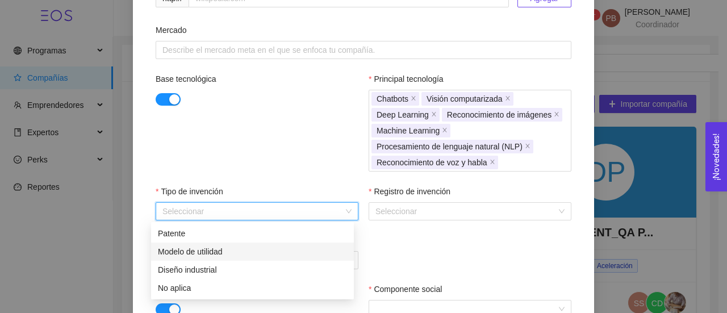
click at [246, 251] on div "Modelo de utilidad" at bounding box center [252, 251] width 189 height 12
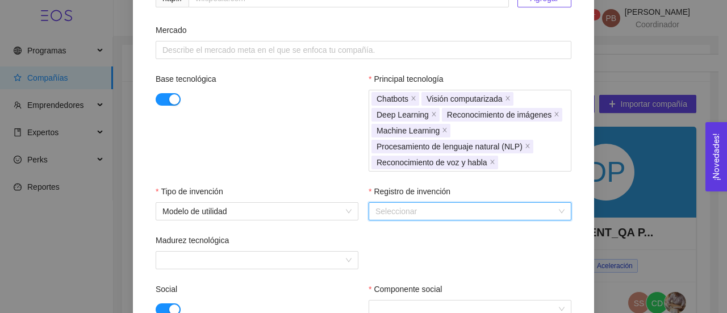
click at [432, 211] on input "Registro de invención" at bounding box center [465, 211] width 181 height 17
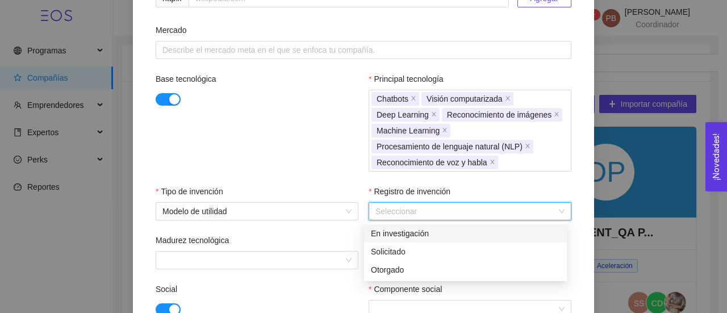
click at [415, 232] on div "En investigación" at bounding box center [465, 233] width 189 height 12
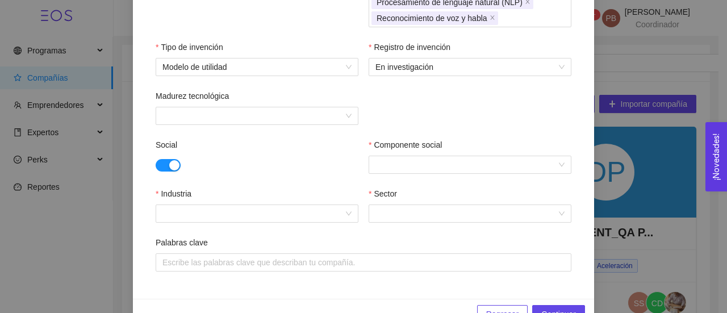
scroll to position [565, 0]
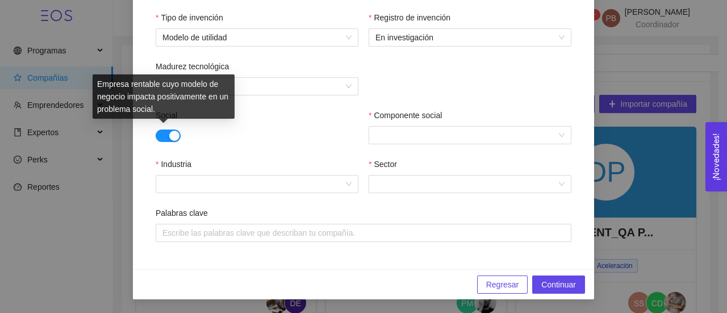
click at [156, 135] on button "button" at bounding box center [168, 135] width 25 height 12
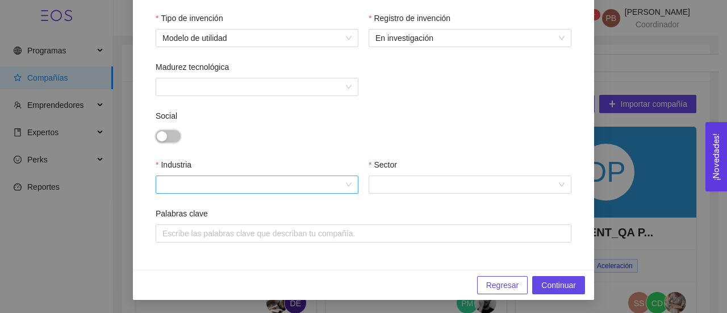
click at [350, 180] on div at bounding box center [257, 184] width 203 height 18
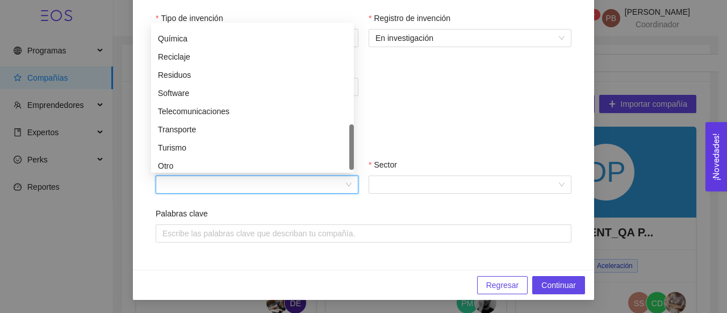
scroll to position [436, 0]
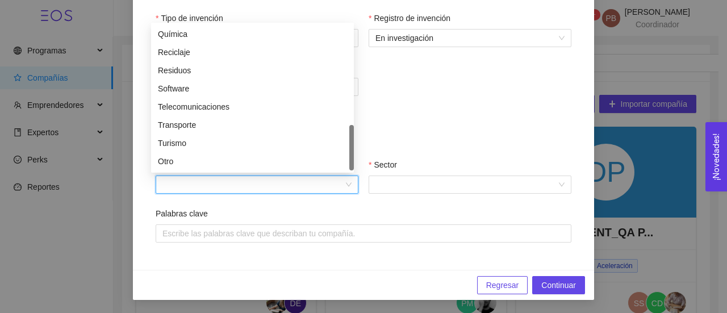
drag, startPoint x: 352, startPoint y: 41, endPoint x: 349, endPoint y: 157, distance: 116.4
click at [349, 157] on div "Pesca y caza Química Reciclaje Residuos Software Telecomunicaciones Transporte …" at bounding box center [252, 97] width 203 height 145
click at [216, 89] on div "Software" at bounding box center [252, 88] width 189 height 12
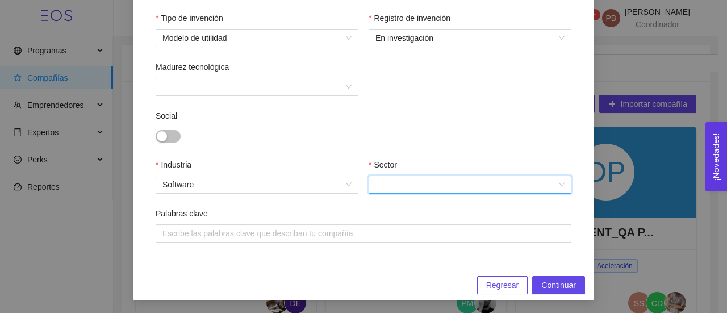
click at [384, 181] on input "Sector" at bounding box center [465, 184] width 181 height 17
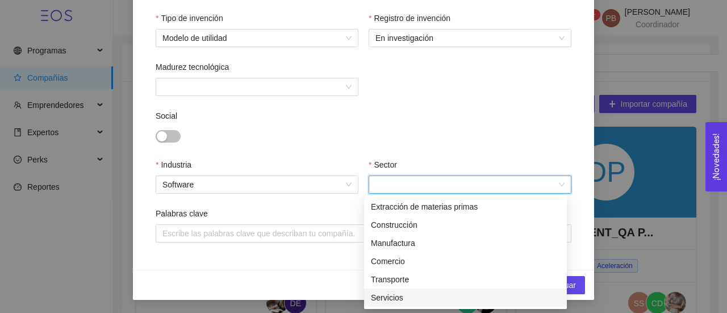
click at [395, 296] on div "Servicios" at bounding box center [465, 297] width 189 height 12
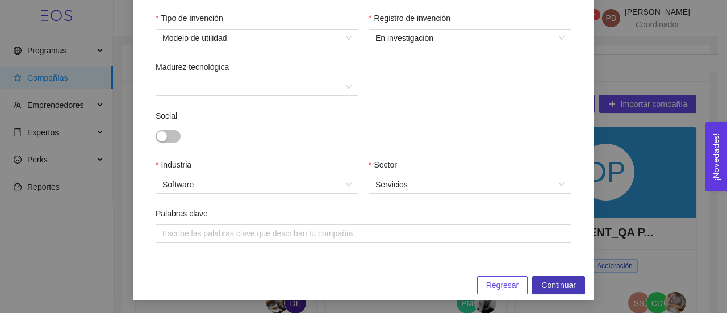
click at [548, 284] on span "Continuar" at bounding box center [558, 285] width 35 height 12
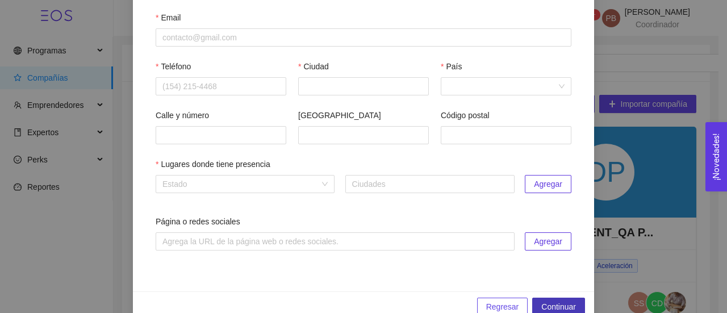
scroll to position [69, 0]
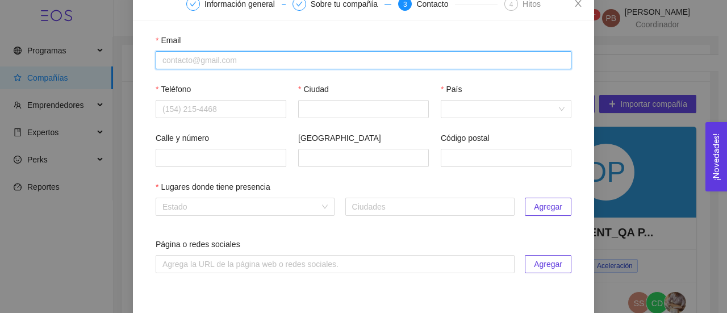
click at [167, 59] on input "Email" at bounding box center [364, 60] width 416 height 18
paste input "mara@soyaida.com"
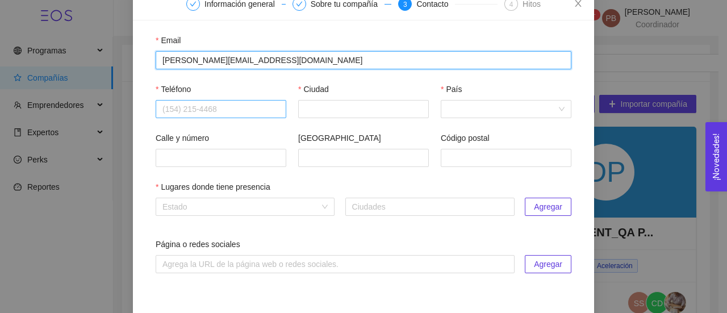
type input "mara@soyaida.com"
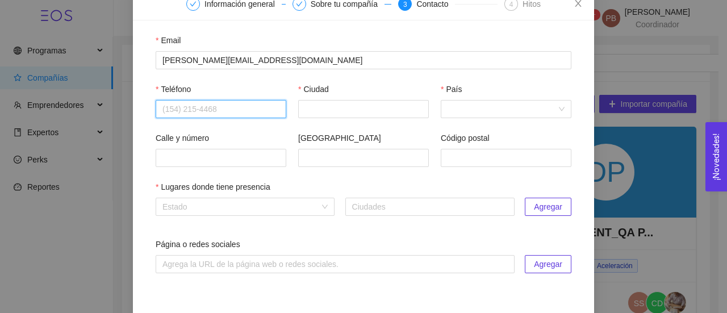
click at [177, 116] on input "Teléfono" at bounding box center [221, 109] width 131 height 18
paste input "5551043996"
type input "5551043996"
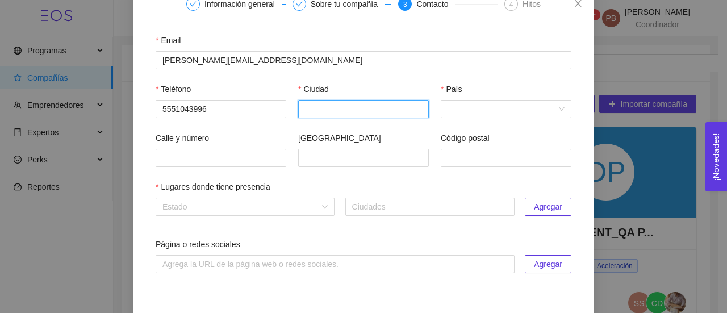
click at [335, 114] on input "Ciudad" at bounding box center [363, 109] width 131 height 18
type input "Querétaro"
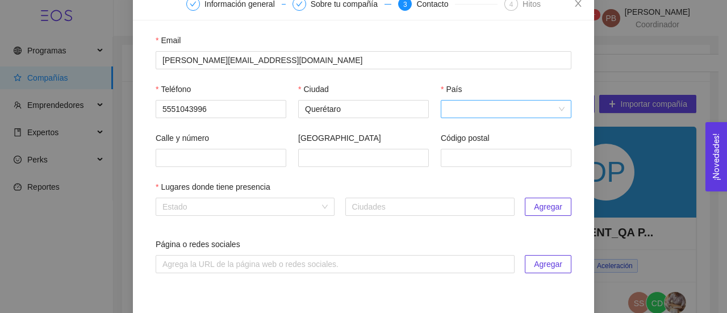
click at [462, 110] on input "País" at bounding box center [501, 108] width 109 height 17
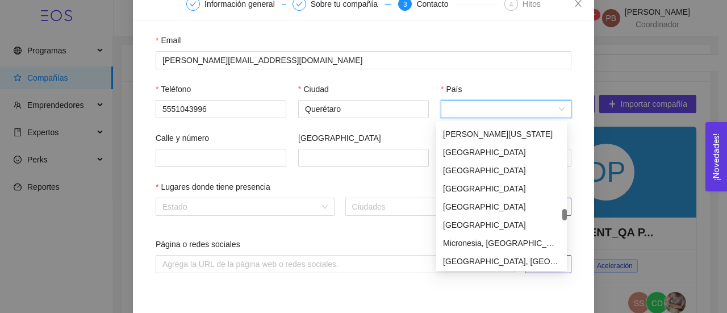
scroll to position [2521, 0]
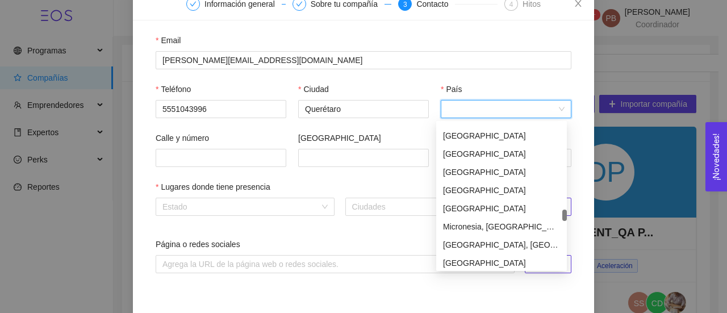
drag, startPoint x: 563, startPoint y: 128, endPoint x: 570, endPoint y: 214, distance: 86.6
click at [570, 214] on body "Programas Todos Batches Compañías Emprendedores Expertos Perks Reportes 99+ PB …" at bounding box center [359, 156] width 718 height 313
click at [501, 209] on div "Mexico" at bounding box center [501, 208] width 117 height 12
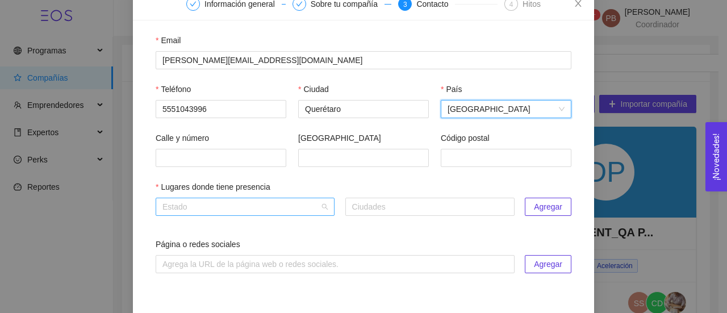
click at [258, 208] on input "search" at bounding box center [240, 206] width 157 height 17
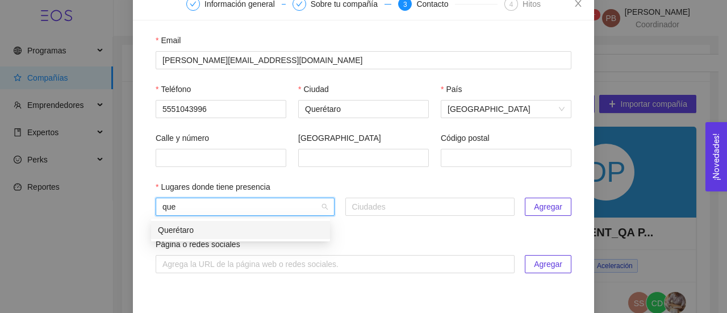
click at [236, 237] on div "Querétaro" at bounding box center [240, 230] width 179 height 18
type input "que"
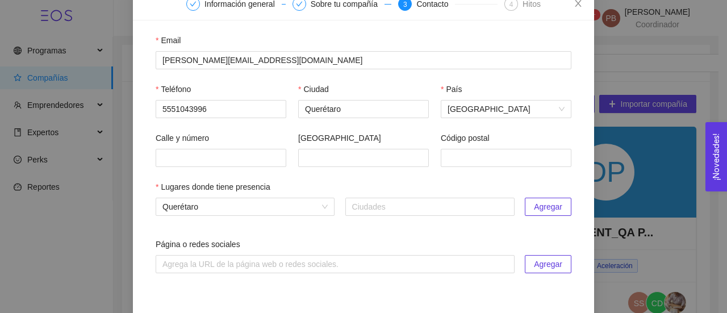
click at [542, 206] on span "Agregar" at bounding box center [548, 206] width 28 height 12
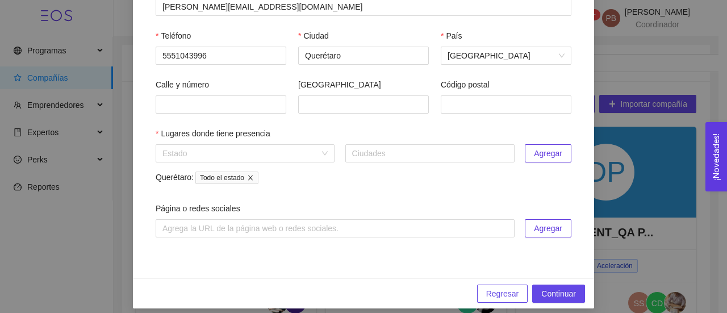
scroll to position [132, 0]
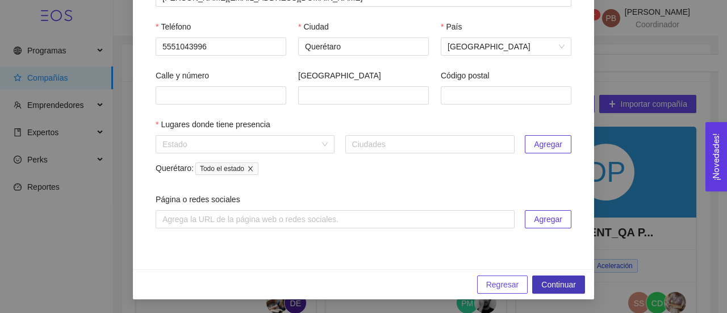
click at [553, 288] on span "Continuar" at bounding box center [558, 284] width 35 height 12
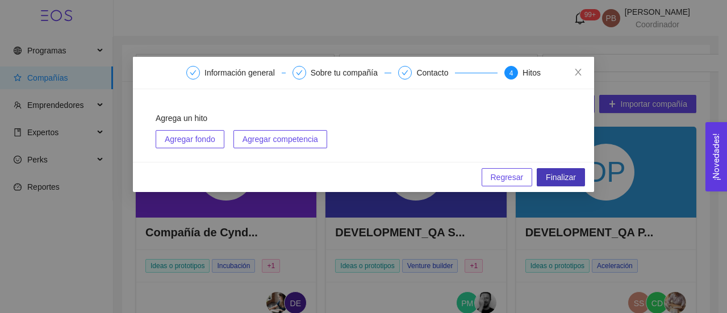
scroll to position [0, 0]
click at [576, 175] on button "Finalizar" at bounding box center [560, 177] width 48 height 18
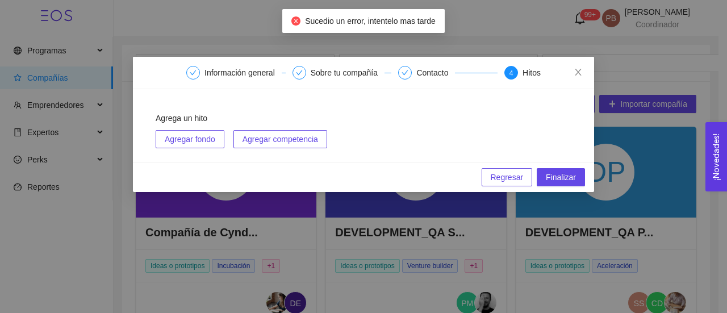
click at [521, 179] on span "Regresar" at bounding box center [506, 177] width 33 height 12
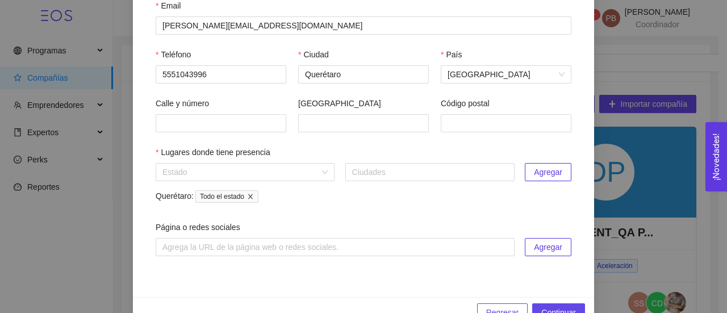
scroll to position [132, 0]
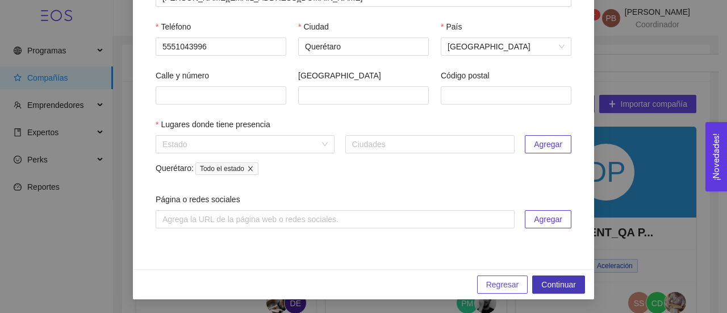
click at [566, 286] on span "Continuar" at bounding box center [558, 284] width 35 height 12
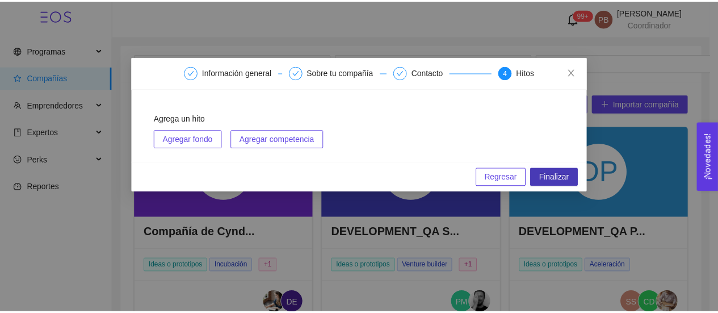
scroll to position [0, 0]
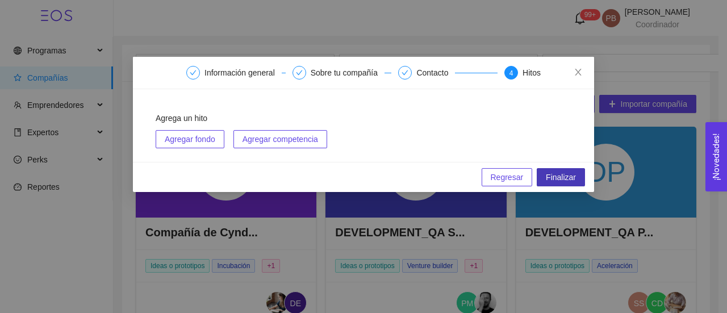
click at [550, 175] on span "Finalizar" at bounding box center [560, 177] width 30 height 12
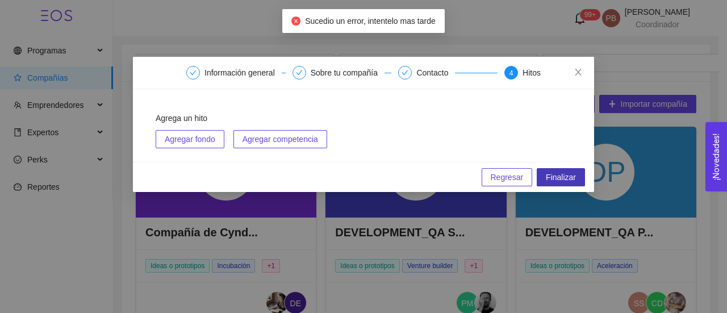
click at [549, 174] on span "Finalizar" at bounding box center [560, 177] width 30 height 12
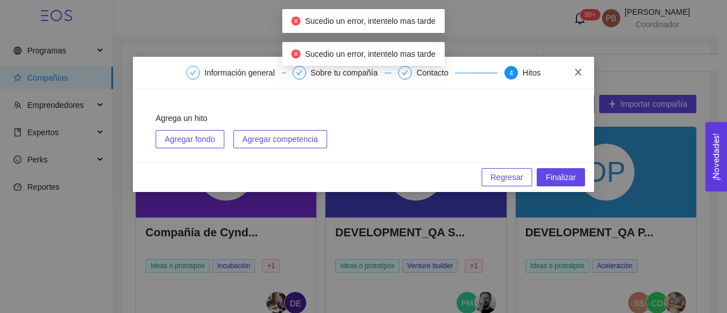
click at [577, 71] on icon "close" at bounding box center [577, 72] width 9 height 9
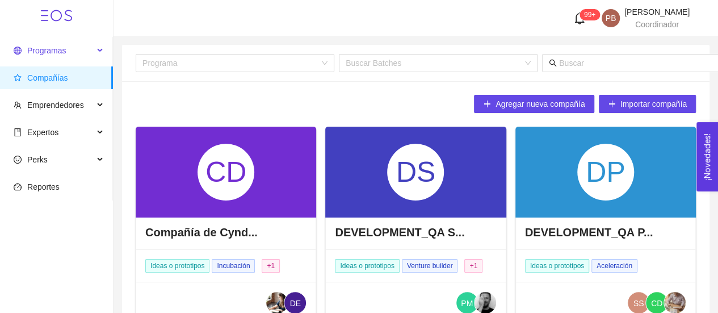
click at [64, 49] on span "Programas" at bounding box center [46, 50] width 39 height 9
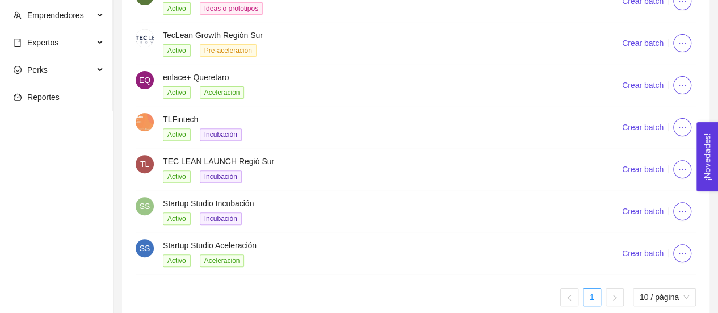
scroll to position [156, 0]
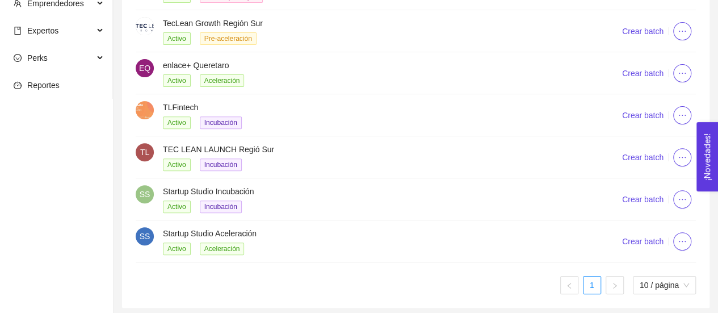
click at [182, 235] on h4 "Startup Studio Aceleración" at bounding box center [378, 233] width 431 height 12
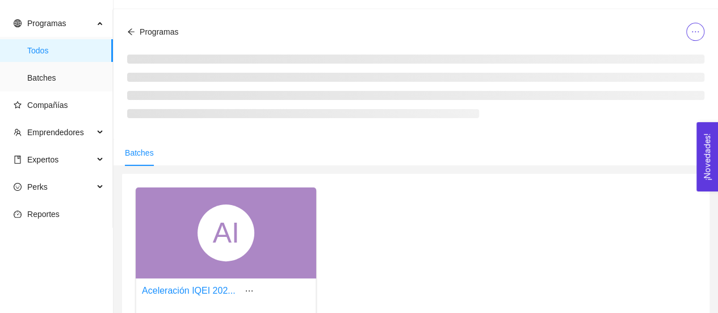
scroll to position [156, 0]
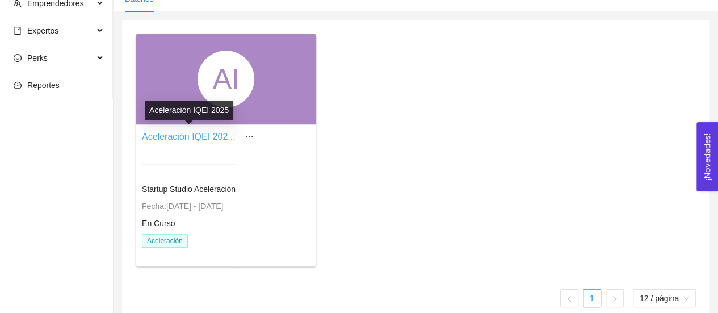
click at [192, 135] on link "Aceleración IQEI 202..." at bounding box center [189, 137] width 94 height 10
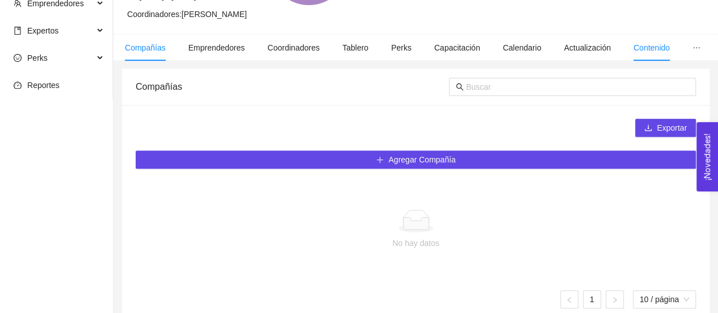
click at [648, 43] on span "Contenido" at bounding box center [651, 47] width 36 height 9
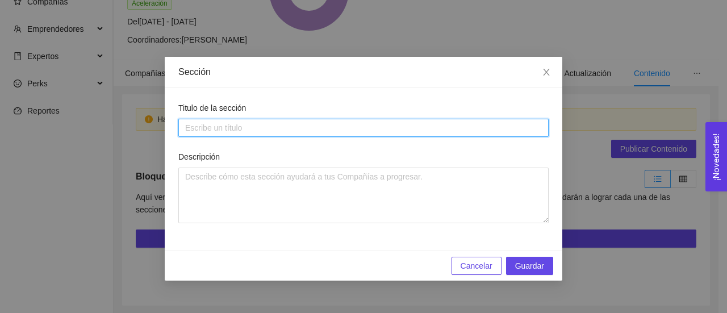
click at [402, 125] on input "Titulo de la sección" at bounding box center [363, 128] width 370 height 18
type input "Talleres"
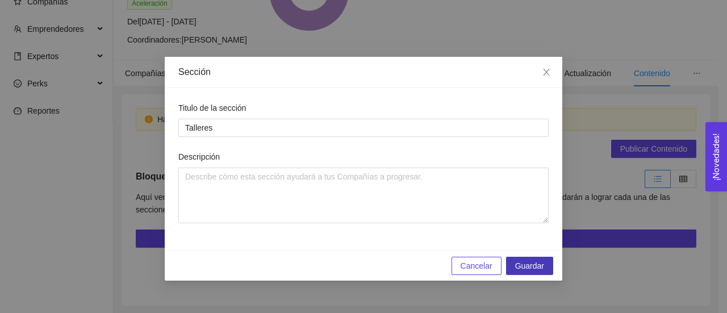
click at [528, 266] on span "Guardar" at bounding box center [529, 265] width 29 height 12
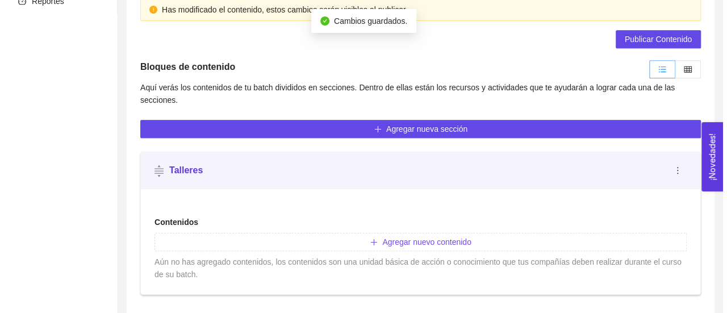
scroll to position [252, 0]
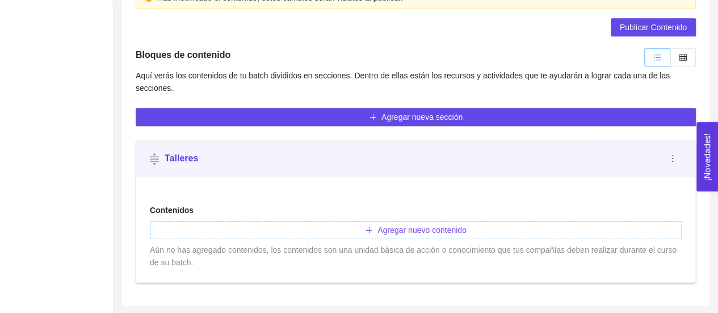
click at [435, 229] on span "Agregar nuevo contenido" at bounding box center [421, 230] width 89 height 12
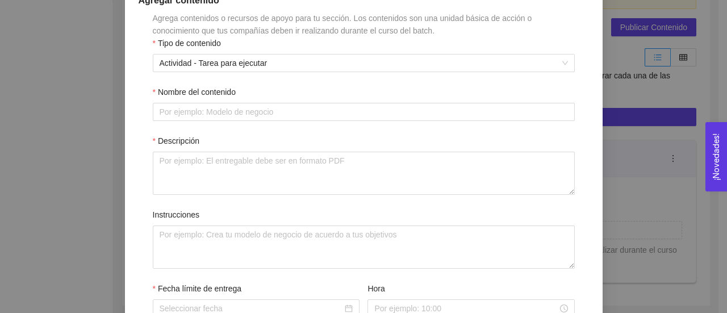
scroll to position [137, 0]
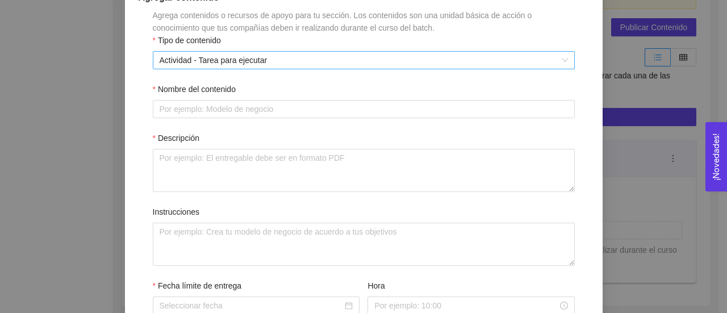
click at [557, 62] on span "Actividad - Tarea para ejecutar" at bounding box center [364, 60] width 408 height 17
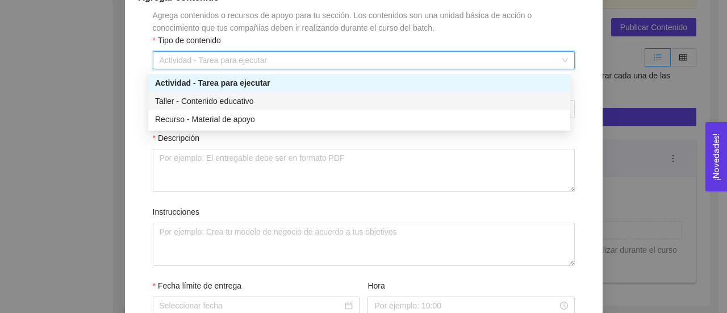
click at [486, 100] on div "Taller - Contenido educativo" at bounding box center [359, 101] width 408 height 12
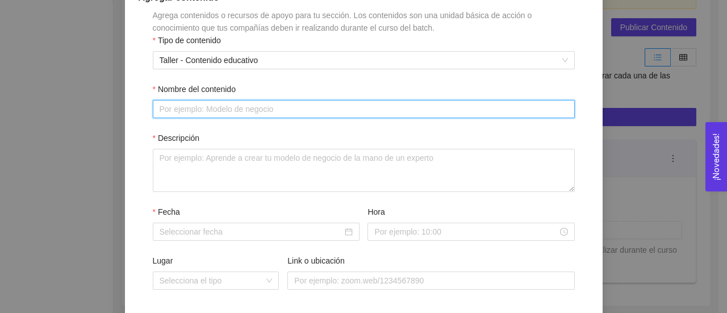
click at [474, 112] on input "Nombre del contenido" at bounding box center [364, 109] width 422 height 18
paste input "Los 3 pilares del emprendimiento consciente."
click at [173, 107] on input "Los 3 pilares del emprendimiento consciente." at bounding box center [364, 109] width 422 height 18
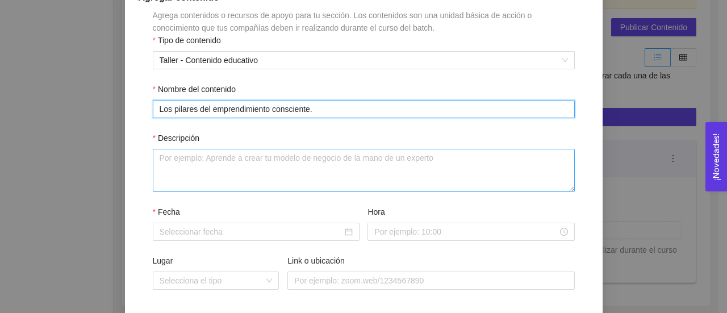
type input "Los pilares del emprendimiento consciente."
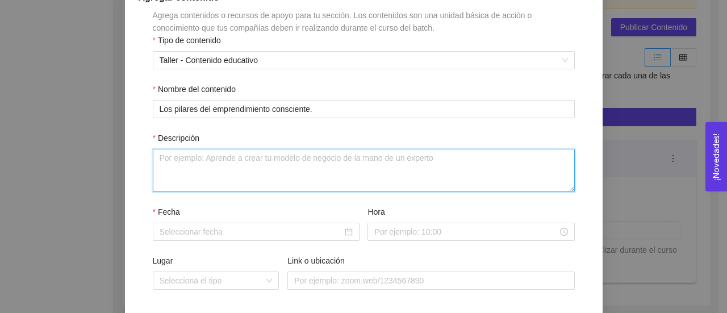
click at [238, 179] on textarea "Descripción" at bounding box center [364, 170] width 422 height 43
paste textarea "Definición y alineación del propósito de la empresa, Principis ASG+, Narrativa …"
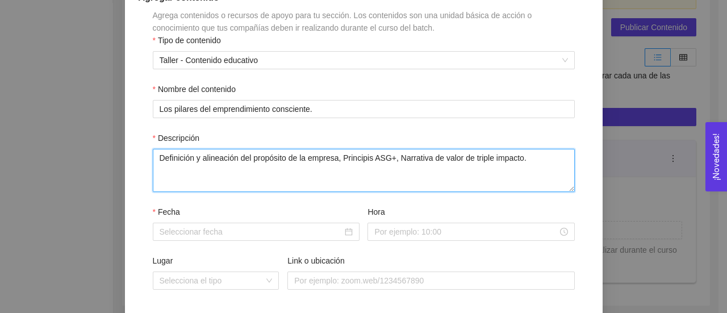
click at [337, 156] on textarea "Definición y alineación del propósito de la empresa, Principis ASG+, Narrativa …" at bounding box center [364, 170] width 422 height 43
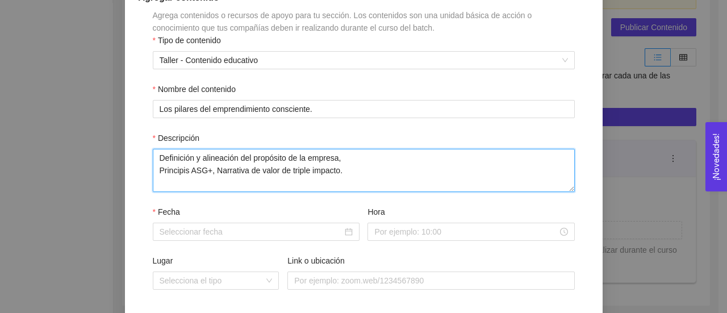
click at [358, 162] on textarea "Definición y alineación del propósito de la empresa, Principis ASG+, Narrativa …" at bounding box center [364, 170] width 422 height 43
click at [211, 173] on textarea "Definición y alineación del propósito de la empresa Principis ASG+, Narrativa d…" at bounding box center [364, 170] width 422 height 43
type textarea "Definición y alineación del propósito de la empresa Principis ASG+ Narrativa de…"
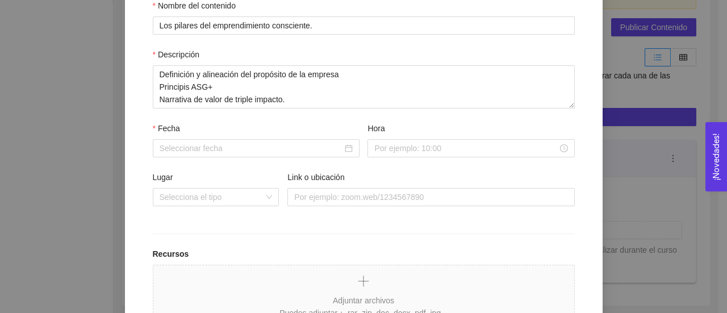
scroll to position [230, 0]
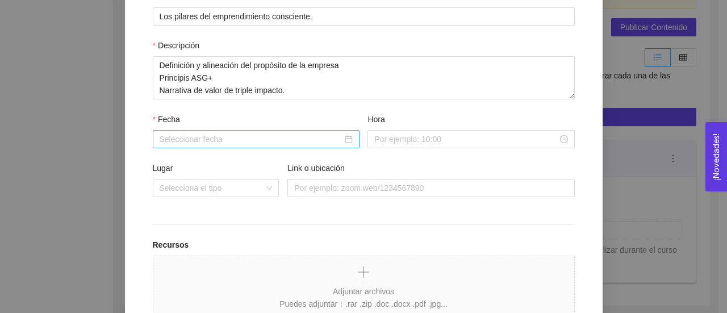
click at [342, 141] on div at bounding box center [256, 139] width 193 height 12
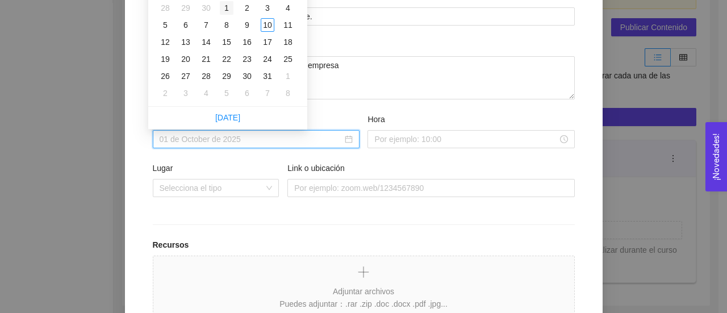
click at [225, 8] on div "1" at bounding box center [227, 8] width 14 height 14
type input "01 de octubre de 2025"
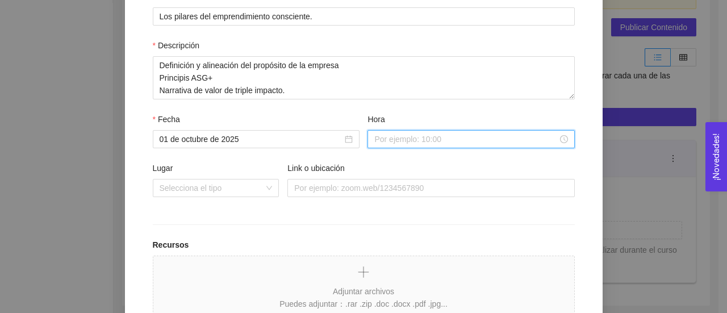
click at [418, 139] on input "Hora" at bounding box center [465, 139] width 183 height 12
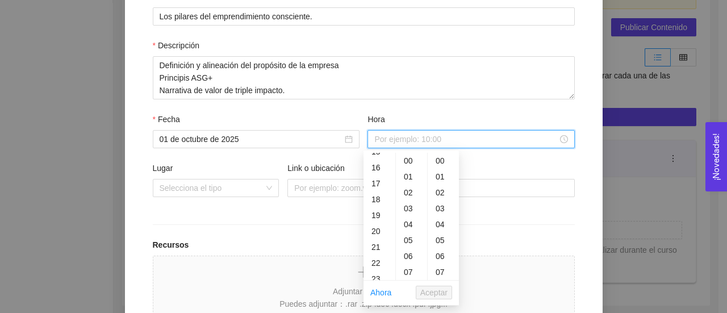
scroll to position [249, 0]
click at [377, 198] on div "18" at bounding box center [379, 198] width 32 height 16
type input "18:00:00"
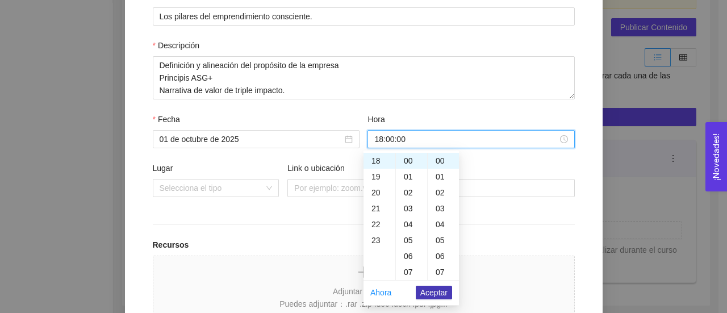
click at [426, 292] on span "Aceptar" at bounding box center [433, 292] width 27 height 12
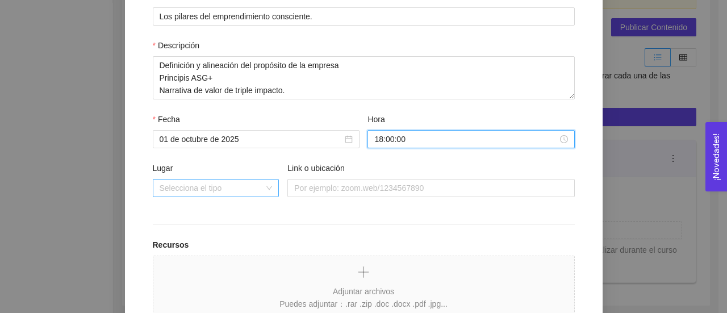
click at [271, 186] on div "Selecciona el tipo" at bounding box center [216, 188] width 127 height 18
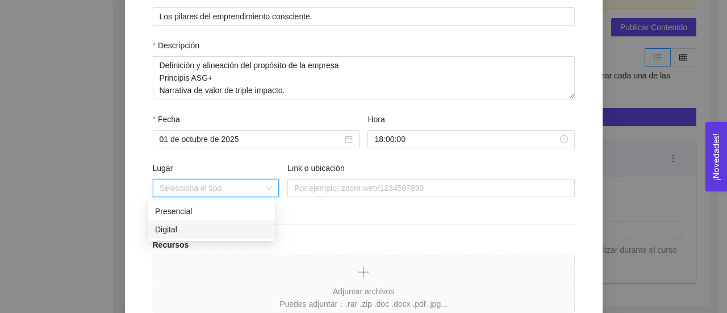
click at [227, 230] on div "Digital" at bounding box center [211, 229] width 113 height 12
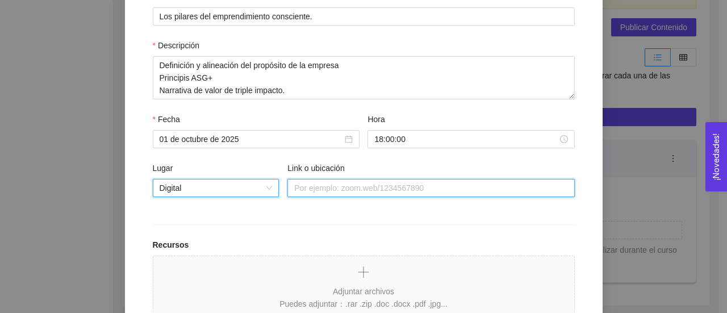
click at [447, 184] on input "Link o ubicación" at bounding box center [430, 188] width 287 height 18
paste input "https://itesm.zoom.us/j/2100995545?omn=88486717158"
type input "https://itesm.zoom.us/j/2100995545?omn=88486717158"
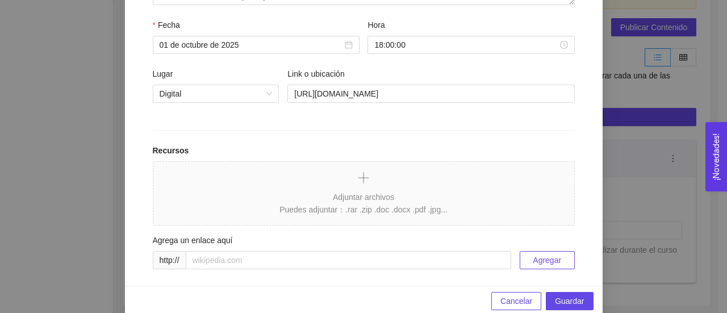
scroll to position [340, 0]
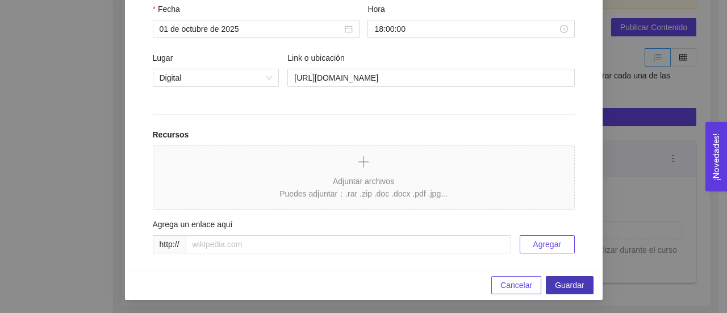
click at [584, 289] on button "Guardar" at bounding box center [568, 285] width 47 height 18
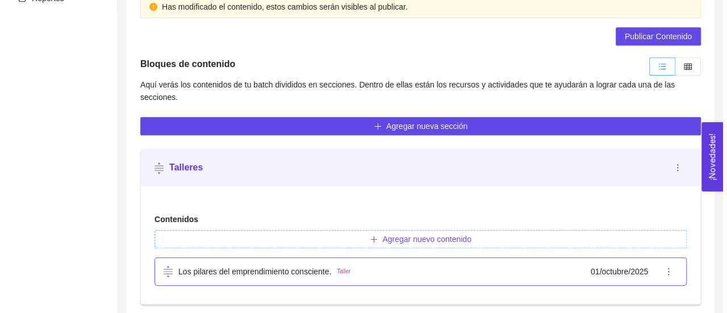
scroll to position [265, 0]
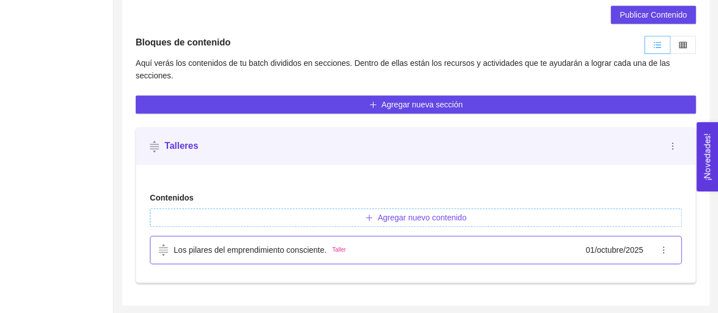
click at [448, 215] on span "Agregar nuevo contenido" at bounding box center [421, 217] width 89 height 12
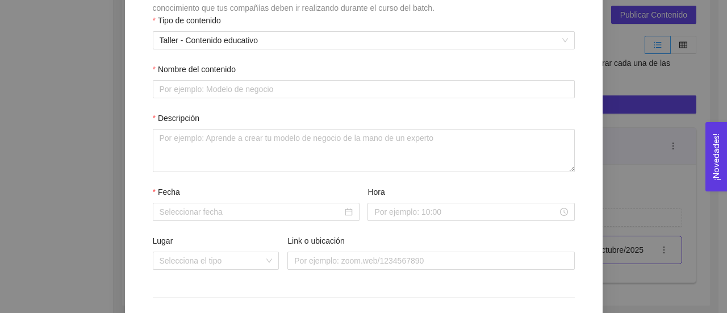
scroll to position [158, 0]
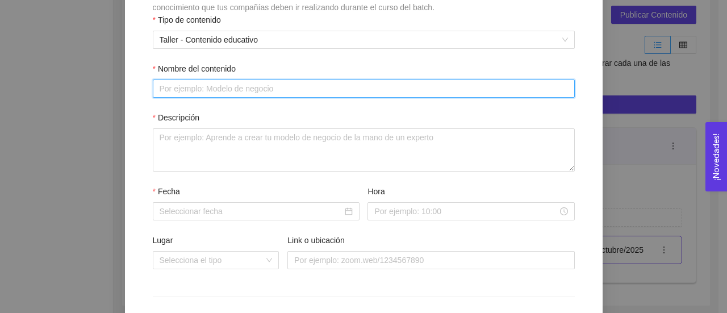
click at [359, 93] on input "Nombre del contenido" at bounding box center [364, 88] width 422 height 18
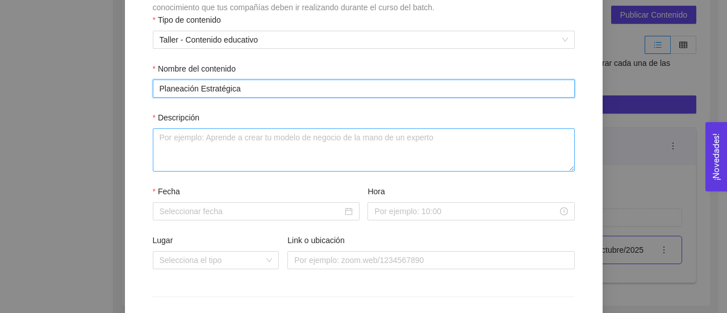
type input "Planeación Estratégica"
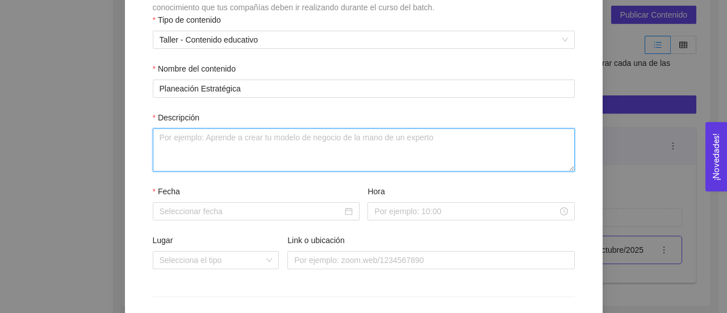
click at [367, 141] on textarea "Descripción" at bounding box center [364, 149] width 422 height 43
paste textarea "Filosofía Empresarial, OKR y KPI´s, Plan estratégico."
click at [229, 140] on textarea "Filosofía Empresarial, OKR y KPI´s, Plan estratégico." at bounding box center [364, 149] width 422 height 43
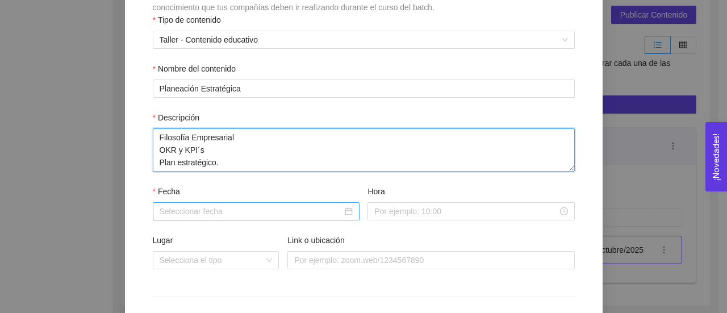
type textarea "Filosofía Empresarial OKR y KPI´s Plan estratégico."
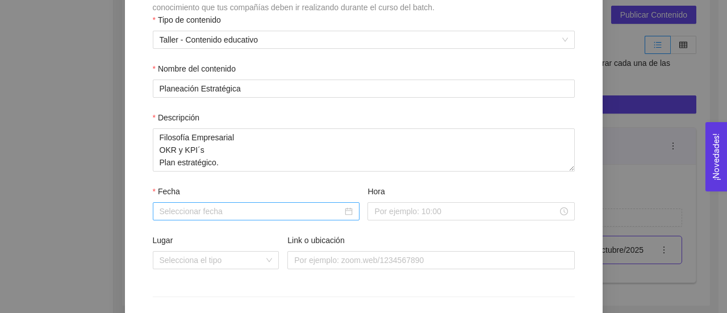
click at [271, 207] on input "Fecha" at bounding box center [251, 211] width 183 height 12
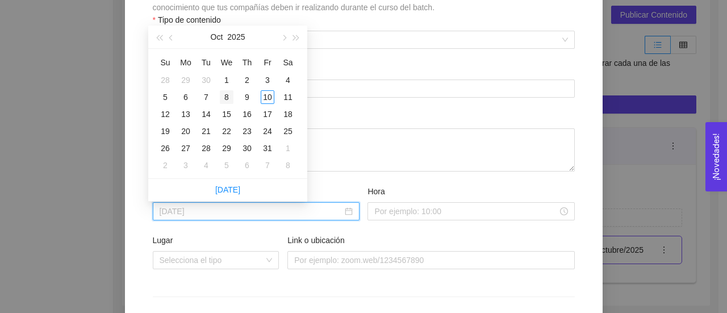
click at [226, 99] on div "8" at bounding box center [227, 97] width 14 height 14
type input "08 de octubre de 2025"
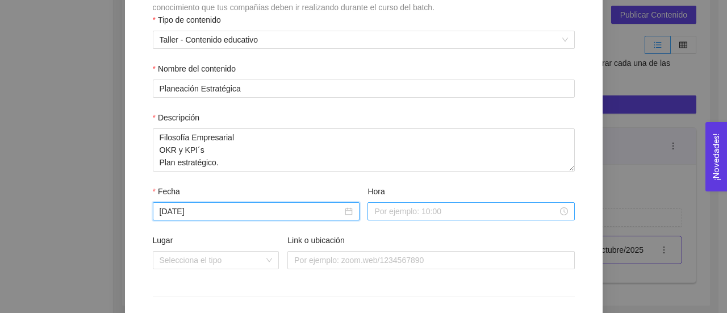
click at [429, 211] on input "Hora" at bounding box center [465, 211] width 183 height 12
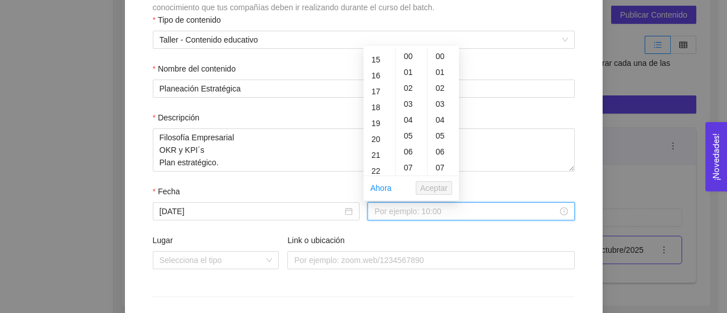
scroll to position [216, 0]
click at [377, 125] on div "18" at bounding box center [379, 127] width 32 height 16
type input "18:00:00"
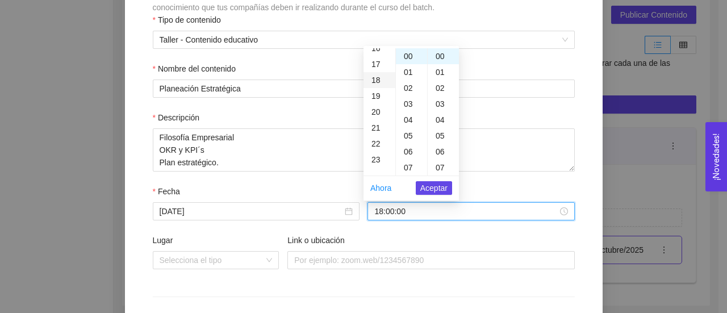
scroll to position [286, 0]
click at [427, 187] on span "Aceptar" at bounding box center [433, 188] width 27 height 12
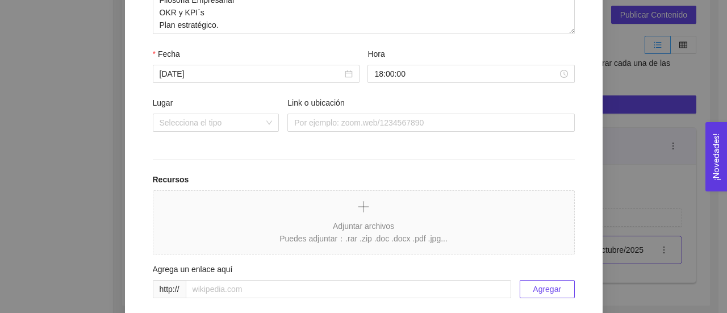
scroll to position [303, 0]
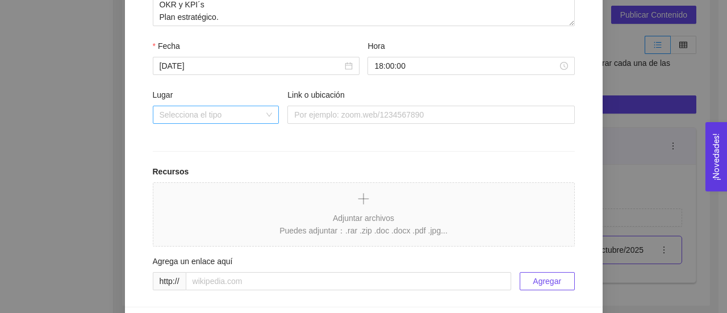
click at [249, 116] on input "Lugar" at bounding box center [212, 114] width 105 height 17
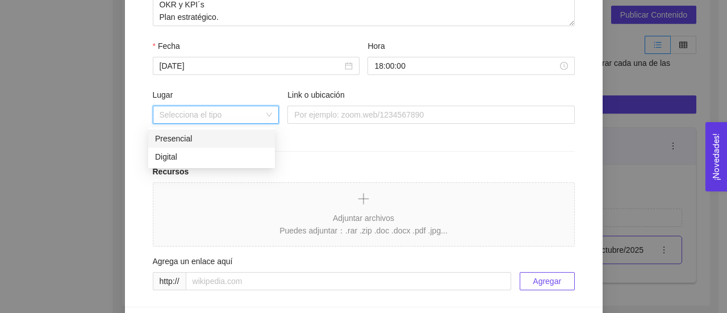
click at [232, 140] on div "Presencial" at bounding box center [211, 138] width 113 height 12
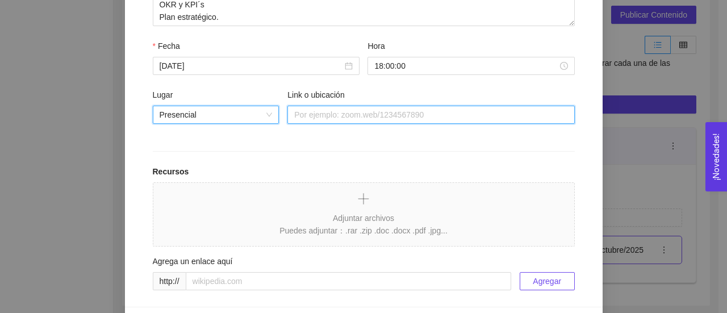
click at [401, 115] on input "Link o ubicación" at bounding box center [430, 115] width 287 height 18
type input "17201"
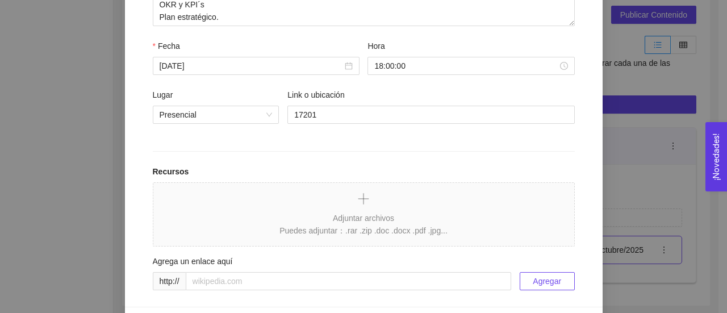
scroll to position [340, 0]
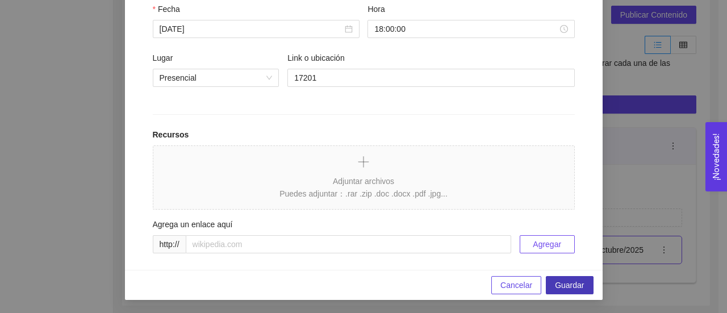
click at [557, 280] on span "Guardar" at bounding box center [569, 285] width 29 height 12
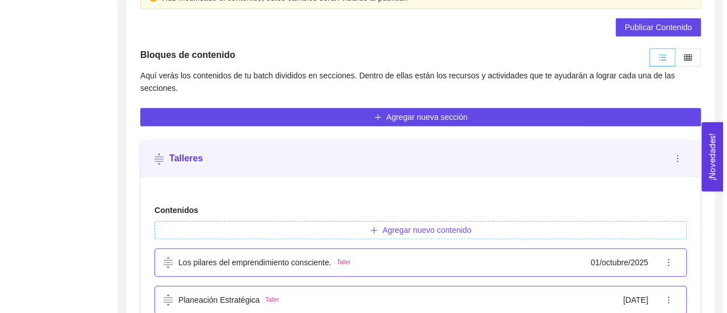
scroll to position [302, 0]
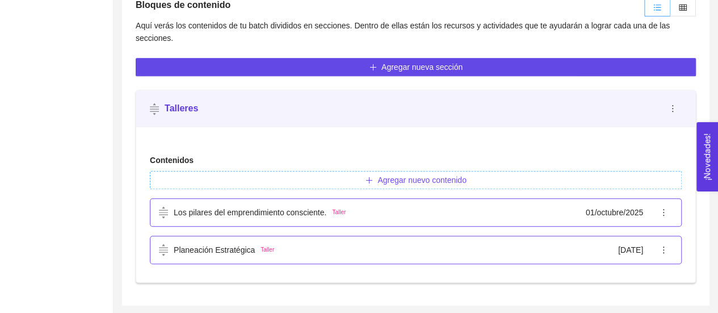
click at [446, 180] on span "Agregar nuevo contenido" at bounding box center [421, 180] width 89 height 12
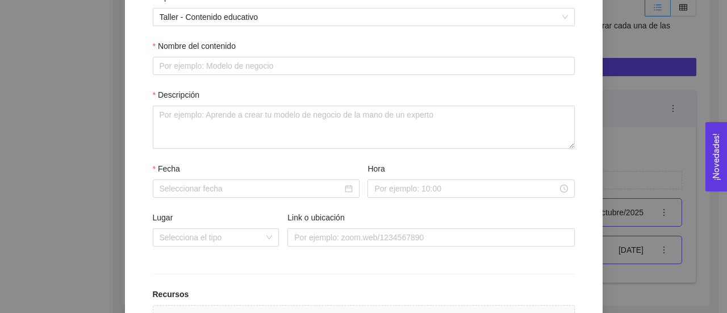
scroll to position [184, 0]
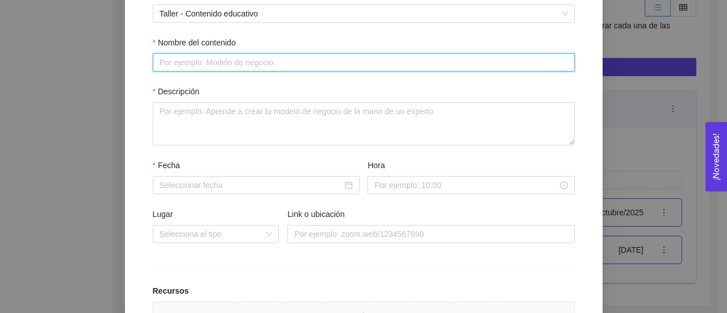
click at [277, 60] on input "Nombre del contenido" at bounding box center [364, 62] width 422 height 18
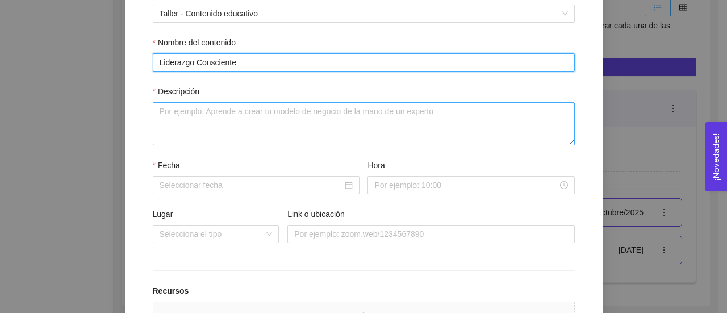
type input "Liderazgo Consciente"
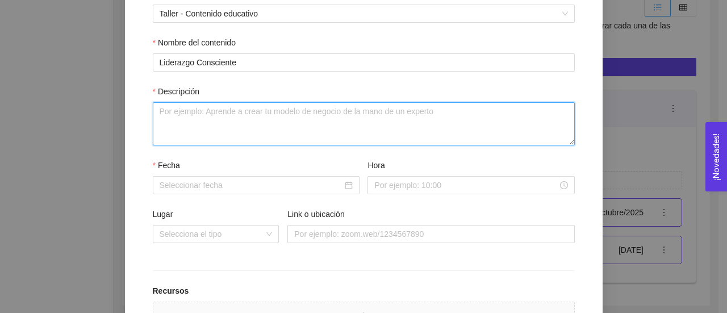
click at [291, 116] on textarea "Descripción" at bounding box center [364, 123] width 422 height 43
paste textarea "Principios B para la gestión del equipo de trabajo, ⁠Impacto como parte de la p…"
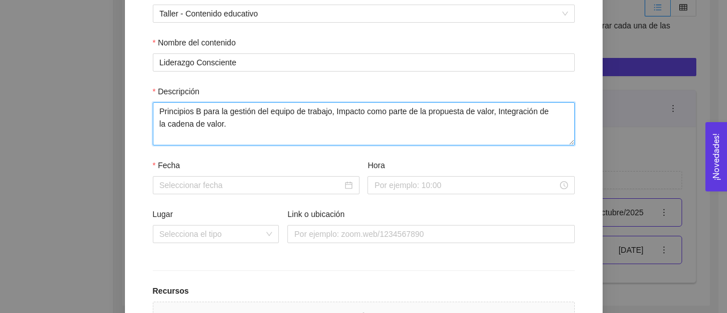
click at [332, 113] on textarea "Principios B para la gestión del equipo de trabajo, ⁠Impacto como parte de la p…" at bounding box center [364, 123] width 422 height 43
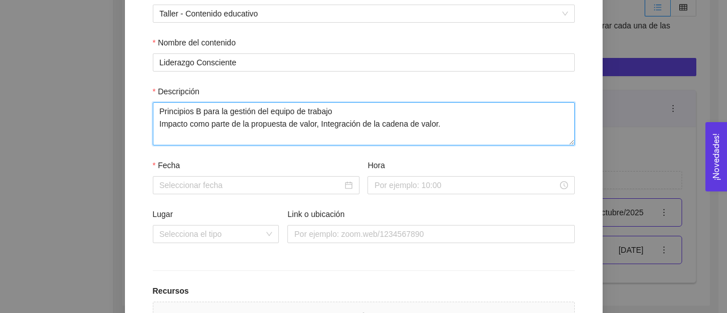
click at [317, 123] on textarea "Principios B para la gestión del equipo de trabajo Impacto como parte de la pro…" at bounding box center [364, 123] width 422 height 43
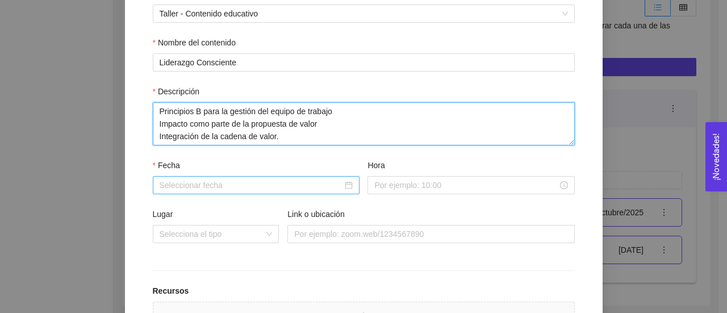
type textarea "Principios B para la gestión del equipo de trabajo Impacto como parte de la pro…"
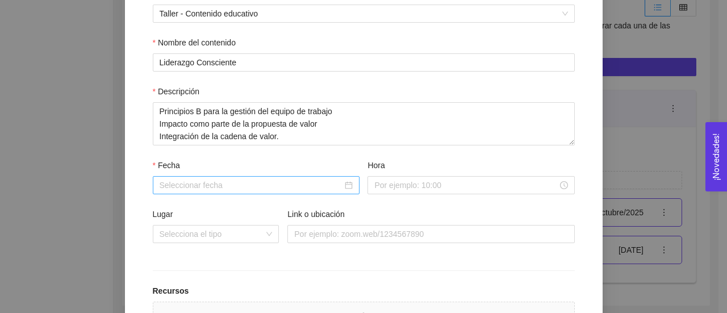
click at [342, 183] on div at bounding box center [256, 185] width 193 height 12
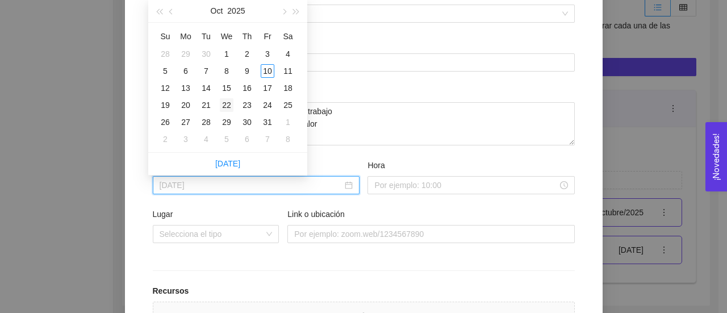
click at [224, 107] on div "22" at bounding box center [227, 105] width 14 height 14
type input "22 de octubre de 2025"
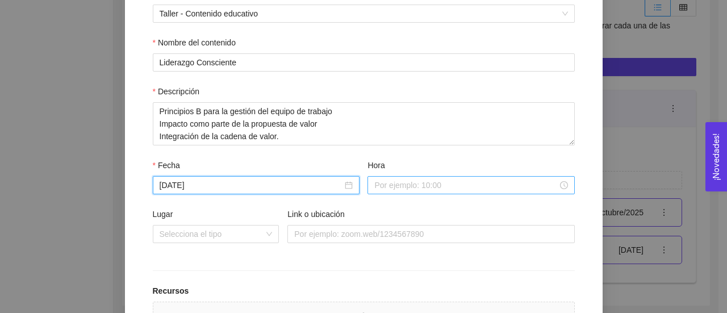
click at [448, 186] on input "Hora" at bounding box center [465, 185] width 183 height 12
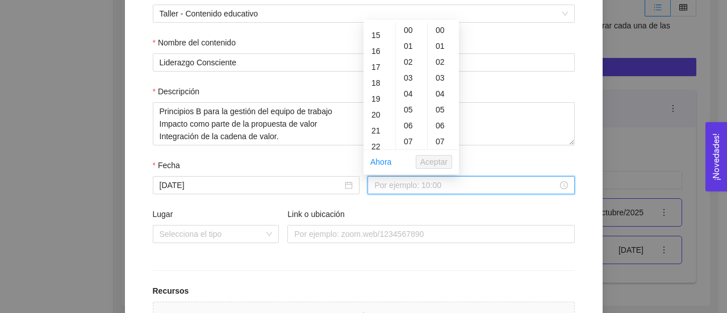
scroll to position [254, 0]
click at [379, 62] on div "18" at bounding box center [379, 62] width 32 height 16
type input "18:00:00"
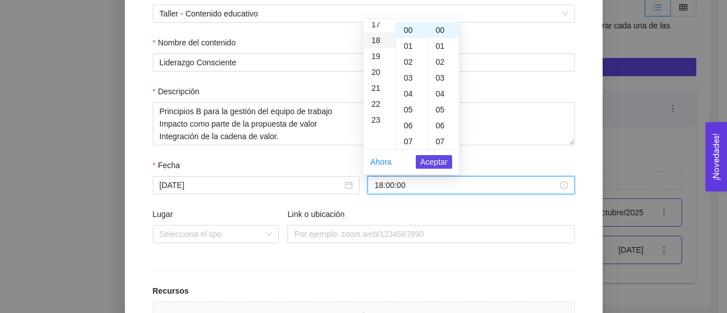
scroll to position [286, 0]
click at [437, 158] on span "Aceptar" at bounding box center [433, 162] width 27 height 12
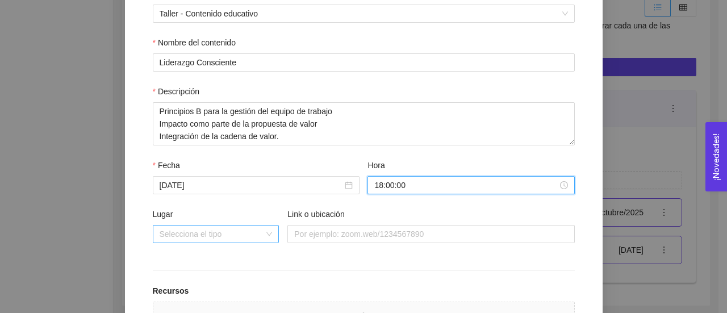
click at [266, 232] on div "Selecciona el tipo" at bounding box center [216, 234] width 127 height 18
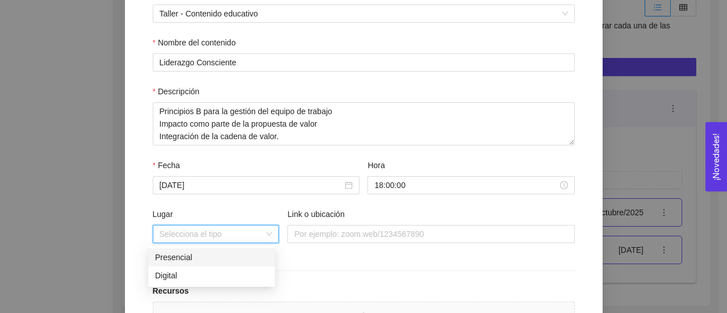
click at [238, 253] on div "Presencial" at bounding box center [211, 257] width 113 height 12
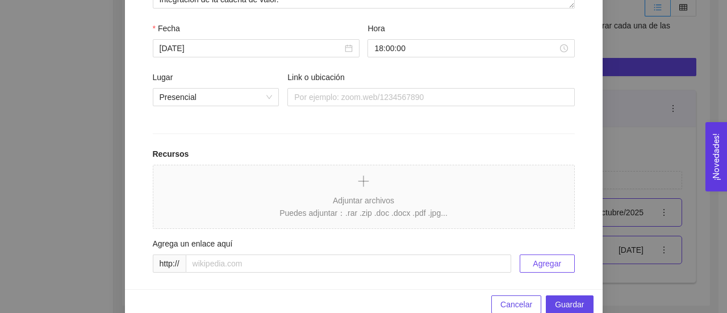
scroll to position [324, 0]
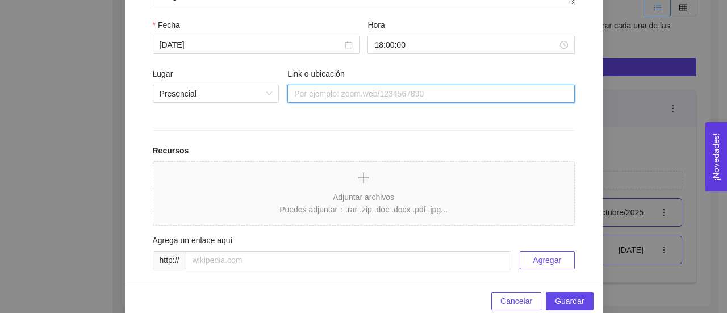
click at [448, 91] on input "Link o ubicación" at bounding box center [430, 94] width 287 height 18
type input "15904 Parque Tecnológico"
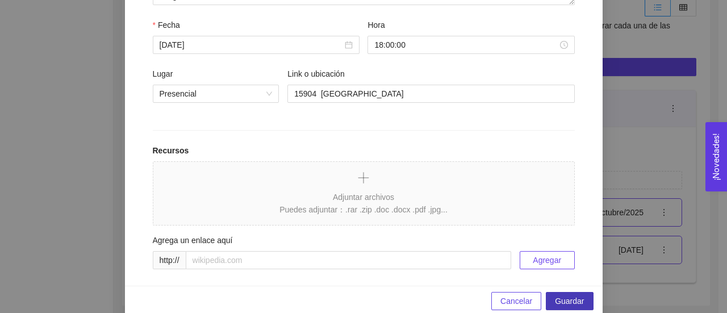
click at [568, 304] on span "Guardar" at bounding box center [569, 301] width 29 height 12
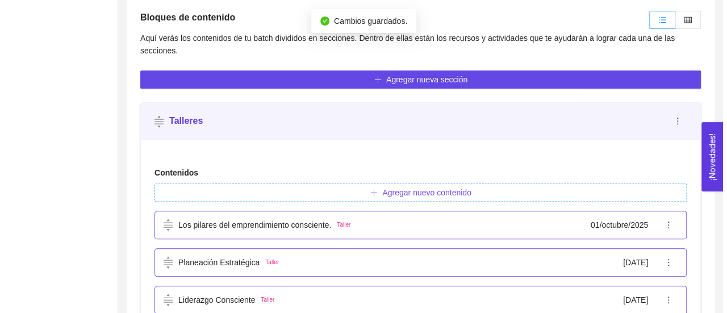
scroll to position [339, 0]
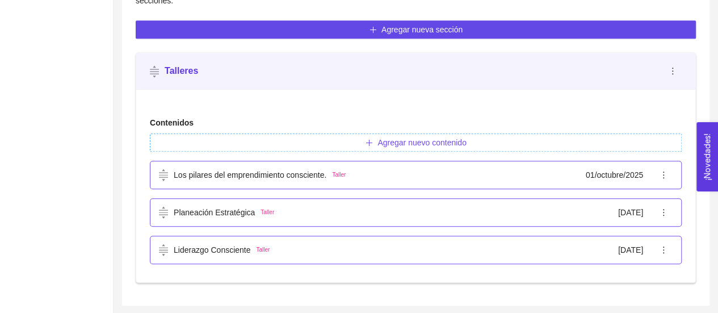
click at [460, 140] on span "Agregar nuevo contenido" at bounding box center [421, 142] width 89 height 12
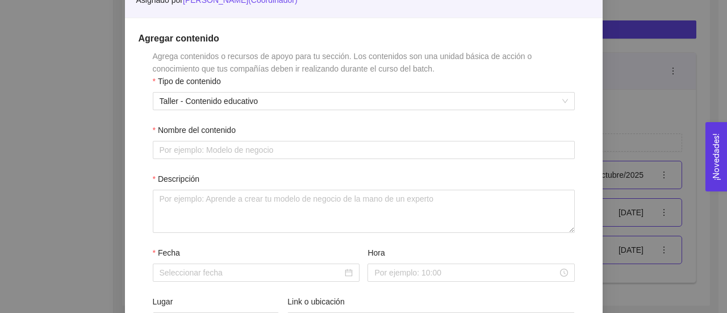
scroll to position [98, 0]
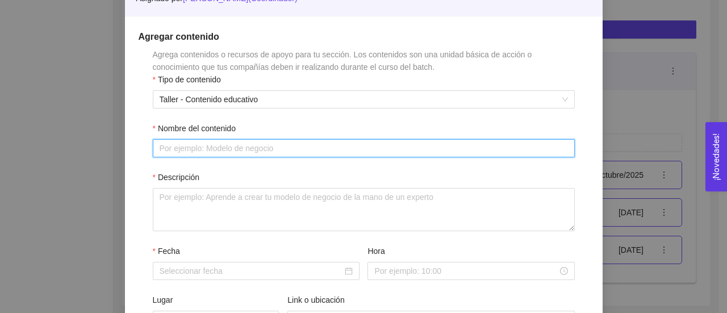
click at [341, 144] on input "Nombre del contenido" at bounding box center [364, 148] width 422 height 18
type input "Modelo de negocio"
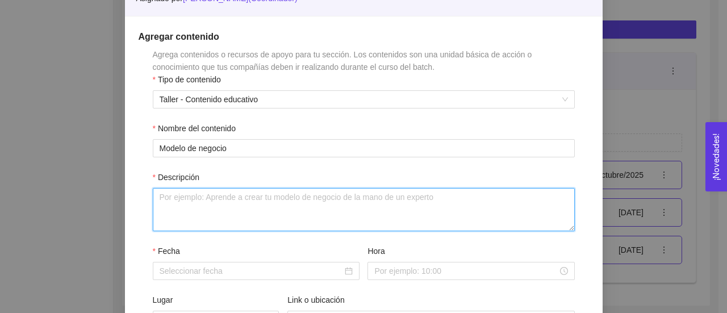
click at [227, 213] on textarea "Descripción" at bounding box center [364, 209] width 422 height 43
paste textarea "Modelo de Negocios, Herramientas, Patrones de Modelo de Negocios."
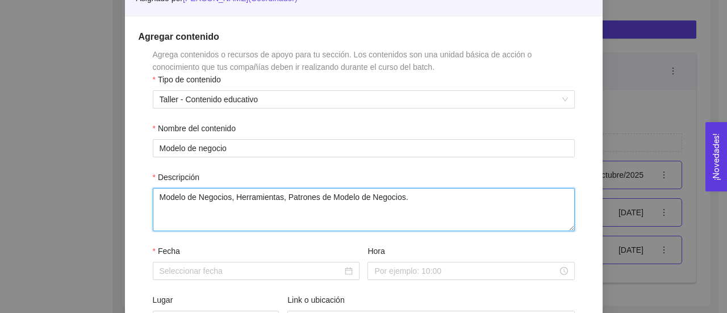
click at [234, 197] on textarea "Modelo de Negocios, Herramientas, Patrones de Modelo de Negocios." at bounding box center [364, 209] width 422 height 43
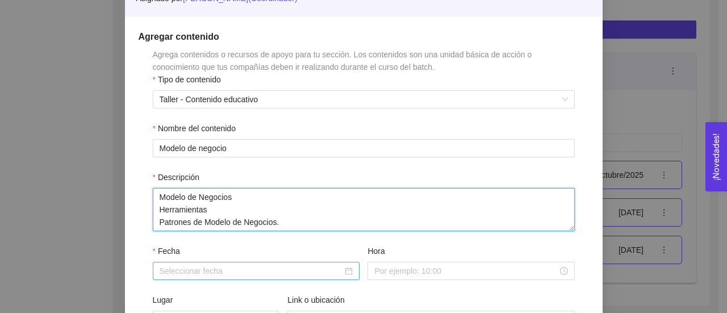
type textarea "Modelo de Negocios Herramientas Patrones de Modelo de Negocios."
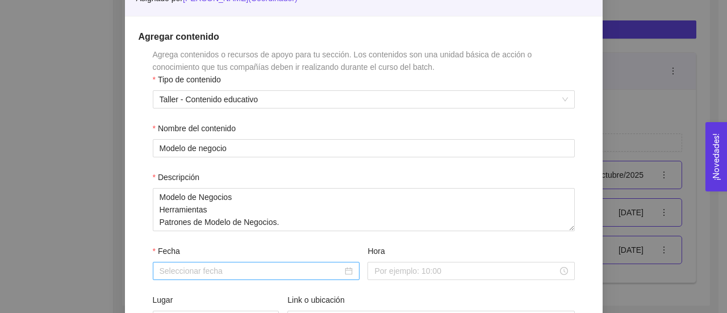
click at [242, 272] on input "Fecha" at bounding box center [251, 271] width 183 height 12
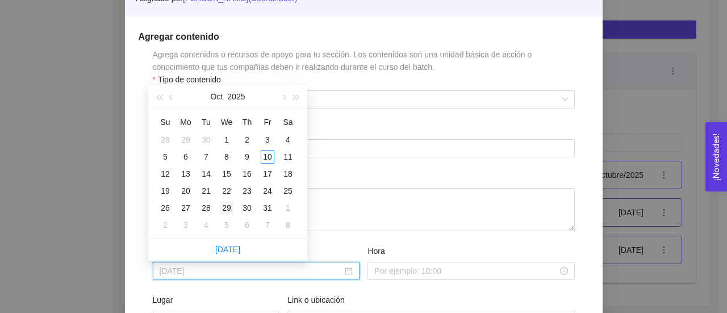
click at [224, 213] on div "29" at bounding box center [227, 208] width 14 height 14
type input "29 de octubre de 2025"
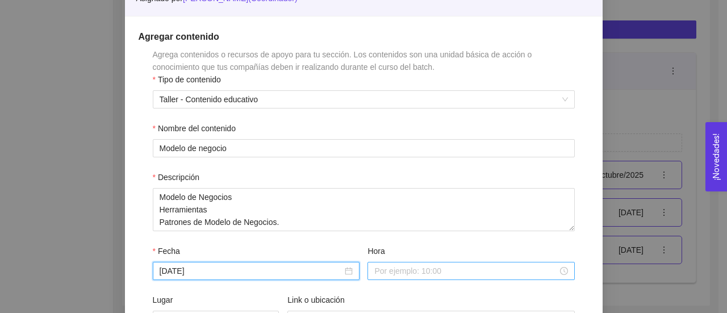
click at [406, 267] on input "Hora" at bounding box center [465, 271] width 183 height 12
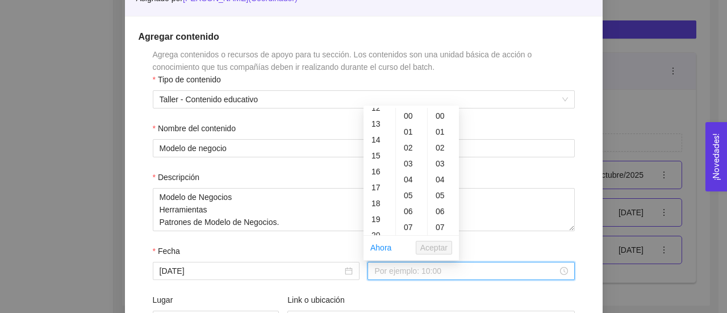
scroll to position [205, 0]
click at [378, 195] on div "18" at bounding box center [379, 196] width 32 height 16
type input "18:00:00"
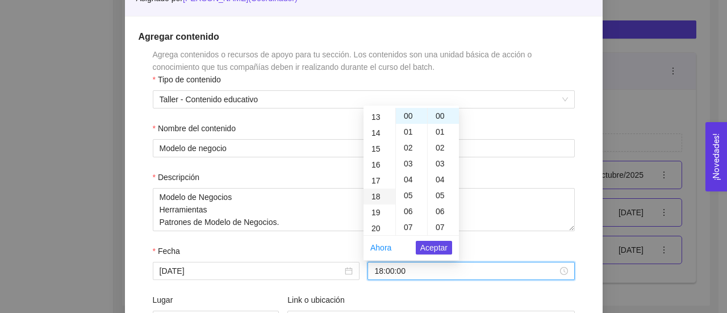
scroll to position [286, 0]
click at [432, 247] on span "Aceptar" at bounding box center [433, 247] width 27 height 12
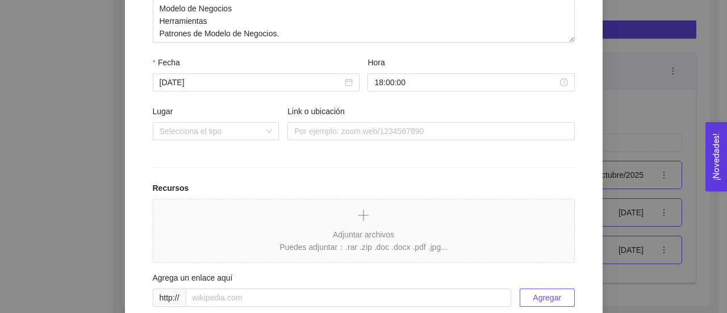
scroll to position [292, 0]
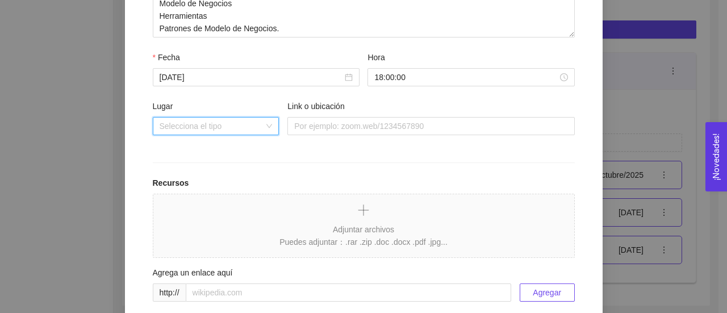
click at [258, 124] on input "Lugar" at bounding box center [212, 125] width 105 height 17
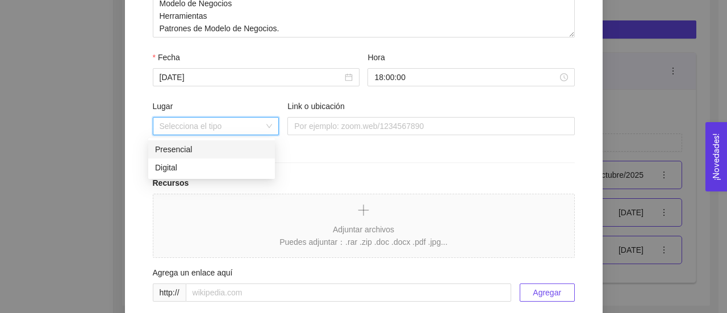
click at [236, 147] on div "Presencial" at bounding box center [211, 149] width 113 height 12
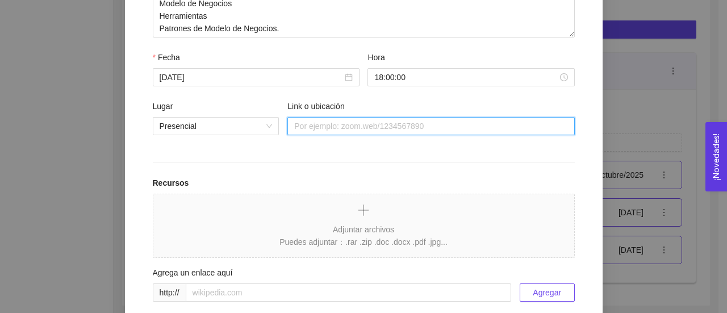
click at [331, 124] on input "Link o ubicación" at bounding box center [430, 126] width 287 height 18
type input "15904 Parque Tecnológico"
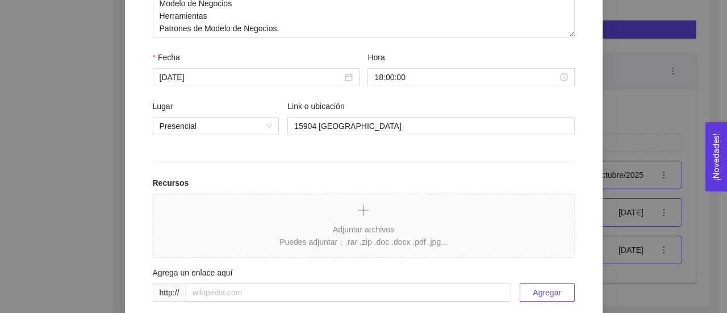
scroll to position [340, 0]
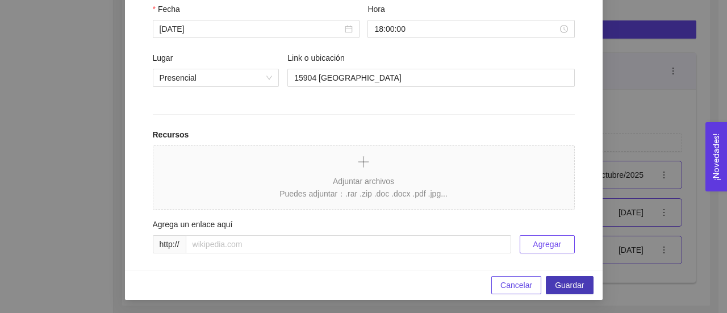
click at [555, 281] on span "Guardar" at bounding box center [569, 285] width 29 height 12
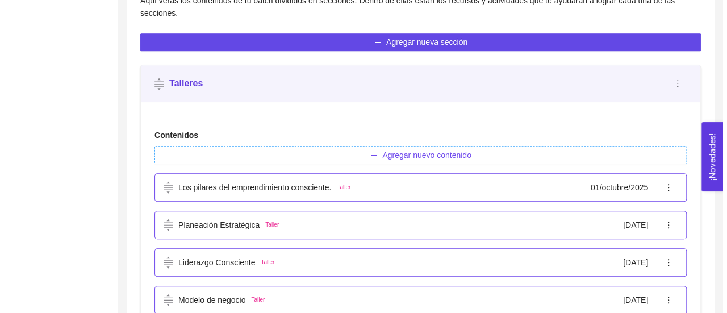
scroll to position [377, 0]
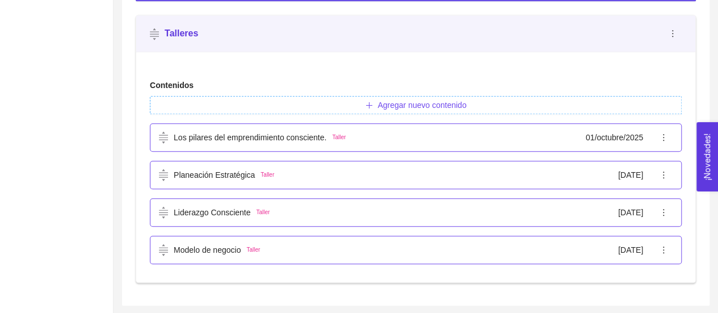
click at [425, 99] on span "Agregar nuevo contenido" at bounding box center [421, 105] width 89 height 12
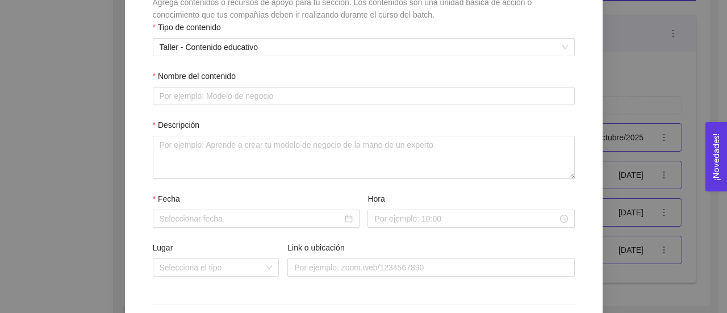
scroll to position [160, 0]
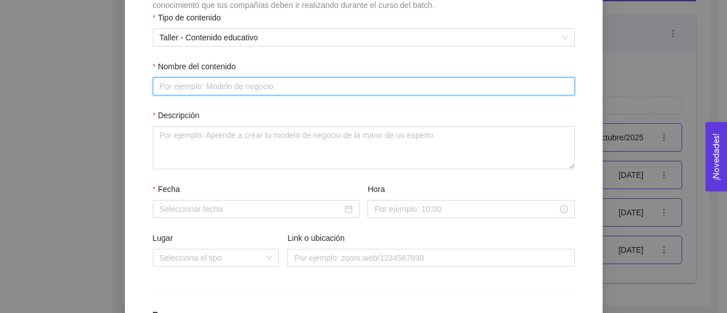
click at [226, 87] on input "Nombre del contenido" at bounding box center [364, 86] width 422 height 18
type input "Estrategia Comercial"
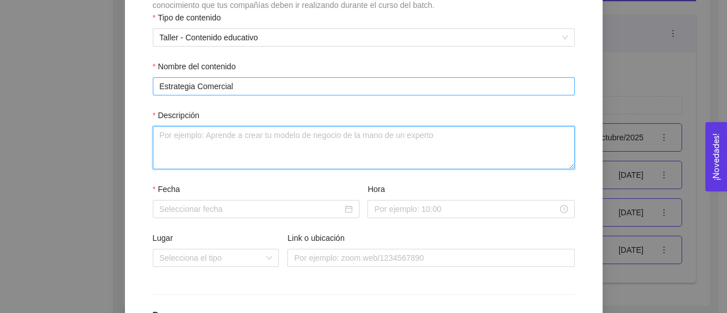
paste textarea "Embudo de Ventas, Costo de atracción, Herramientas de ventas, Plan de Ventas."
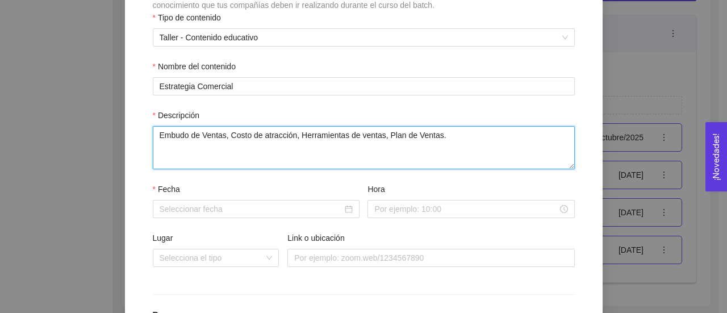
click at [224, 133] on textarea "Embudo de Ventas, Costo de atracción, Herramientas de ventas, Plan de Ventas." at bounding box center [364, 147] width 422 height 43
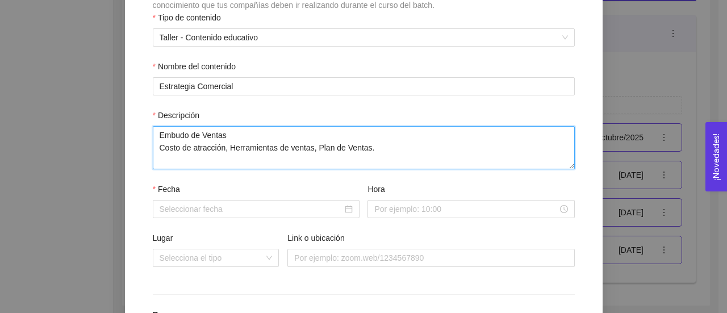
click at [224, 151] on textarea "Embudo de Ventas Costo de atracción, Herramientas de ventas, Plan de Ventas." at bounding box center [364, 147] width 422 height 43
click at [241, 163] on textarea "Embudo de Ventas Costo de atracción Herramientas de ventas, Plan de Ventas." at bounding box center [364, 147] width 422 height 43
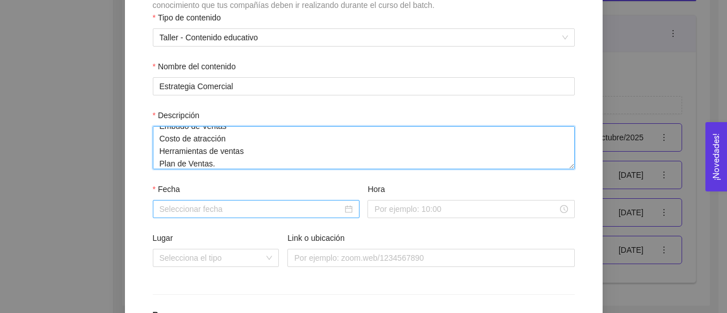
type textarea "Embudo de Ventas Costo de atracción Herramientas de ventas Plan de Ventas."
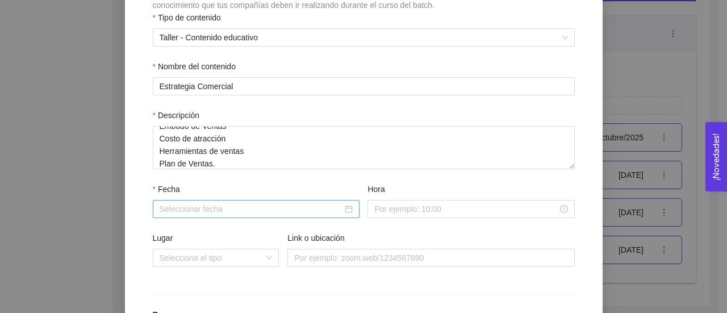
click at [240, 208] on input "Fecha" at bounding box center [251, 209] width 183 height 12
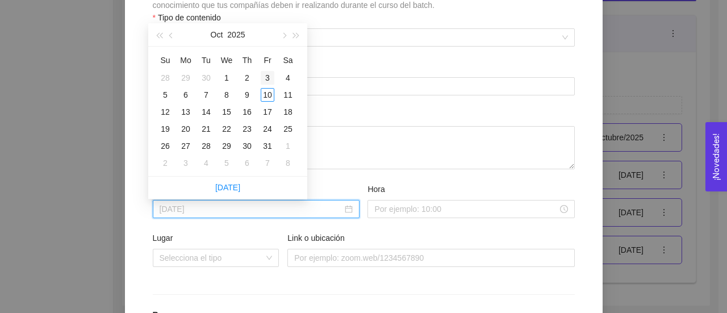
type input "03 de October de 2025"
click at [283, 34] on span "button" at bounding box center [283, 36] width 6 height 6
click at [229, 112] on div "12" at bounding box center [227, 112] width 14 height 14
type input "12 de noviembre de 2025"
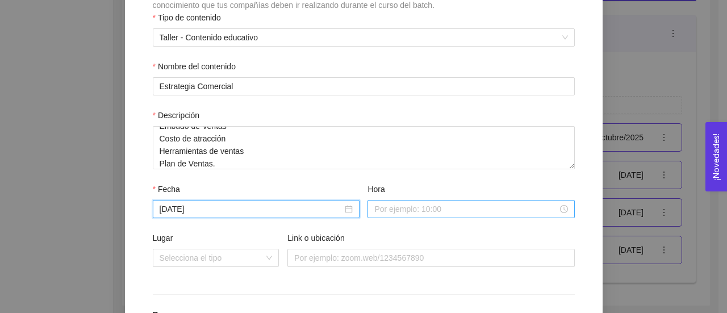
click at [380, 208] on input "Hora" at bounding box center [465, 209] width 183 height 12
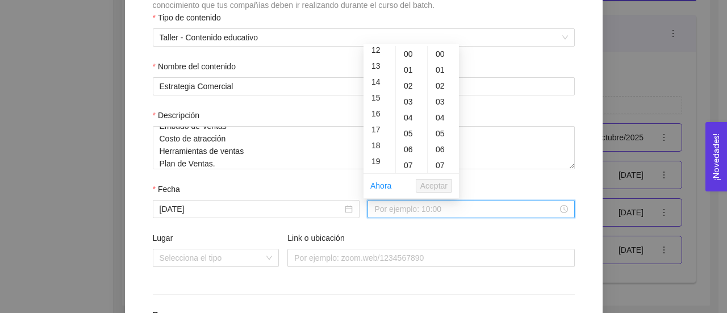
scroll to position [190, 0]
click at [376, 151] on div "18" at bounding box center [379, 150] width 32 height 16
type input "18:00:00"
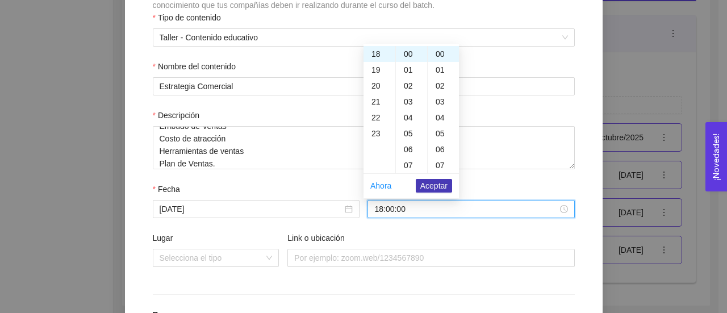
click at [416, 183] on button "Aceptar" at bounding box center [434, 186] width 36 height 14
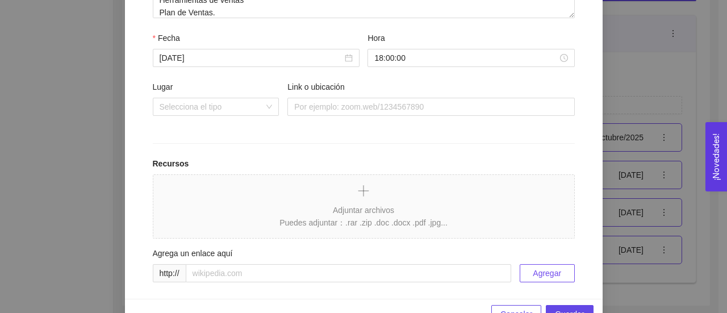
scroll to position [312, 0]
click at [271, 104] on div "Selecciona el tipo" at bounding box center [216, 105] width 127 height 18
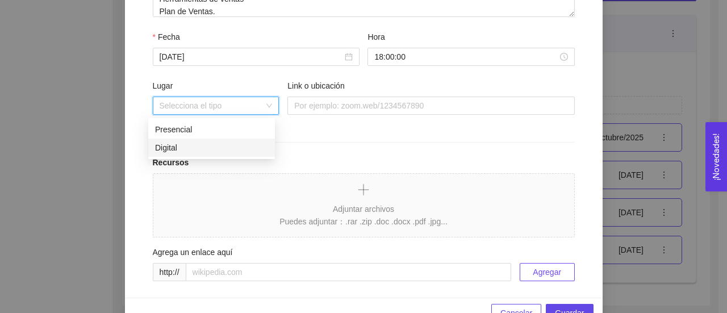
click at [220, 145] on div "Digital" at bounding box center [211, 147] width 113 height 12
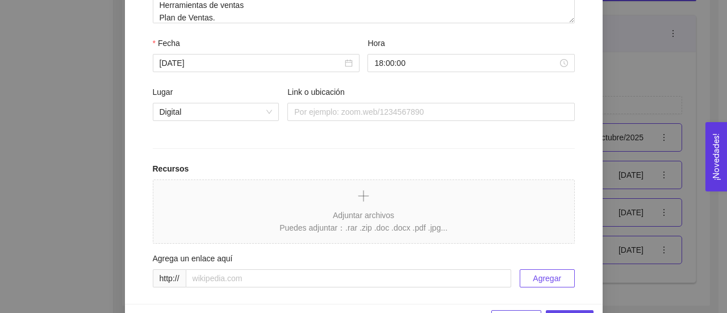
scroll to position [340, 0]
